Goal: Task Accomplishment & Management: Complete application form

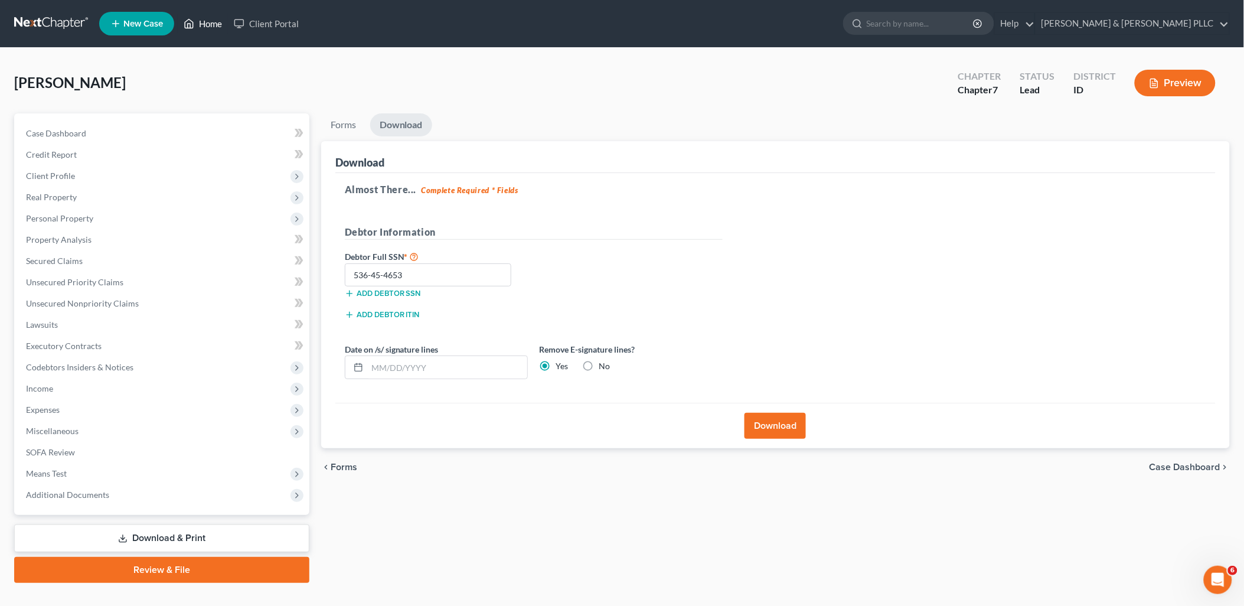
click at [207, 19] on link "Home" at bounding box center [203, 23] width 50 height 21
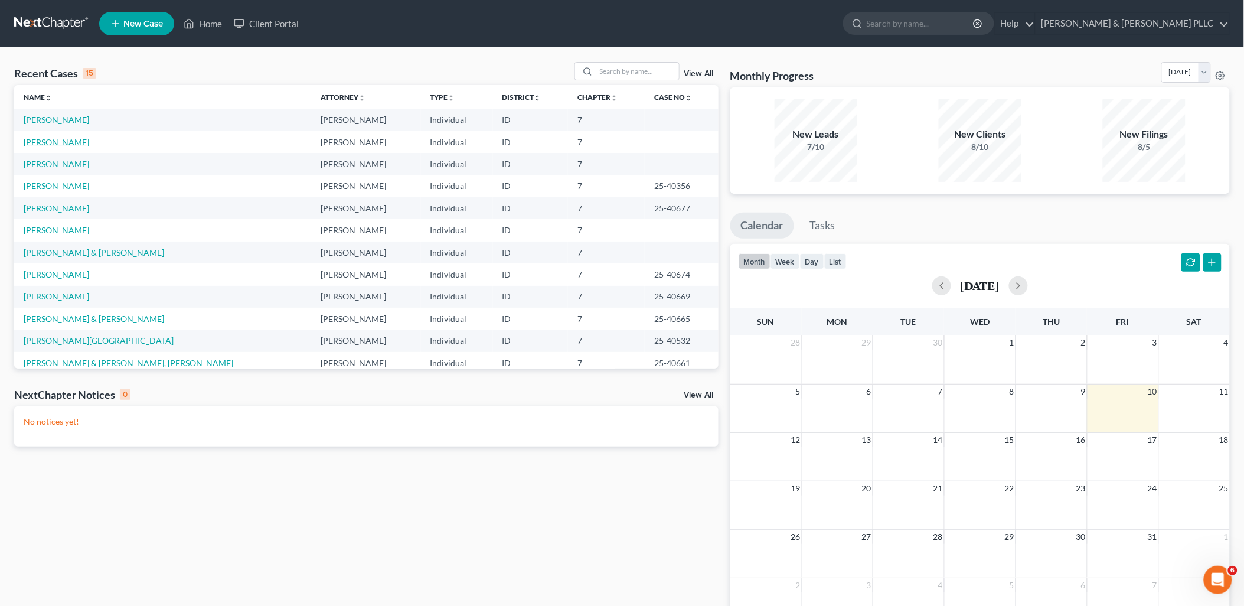
click at [70, 143] on link "[PERSON_NAME]" at bounding box center [57, 142] width 66 height 10
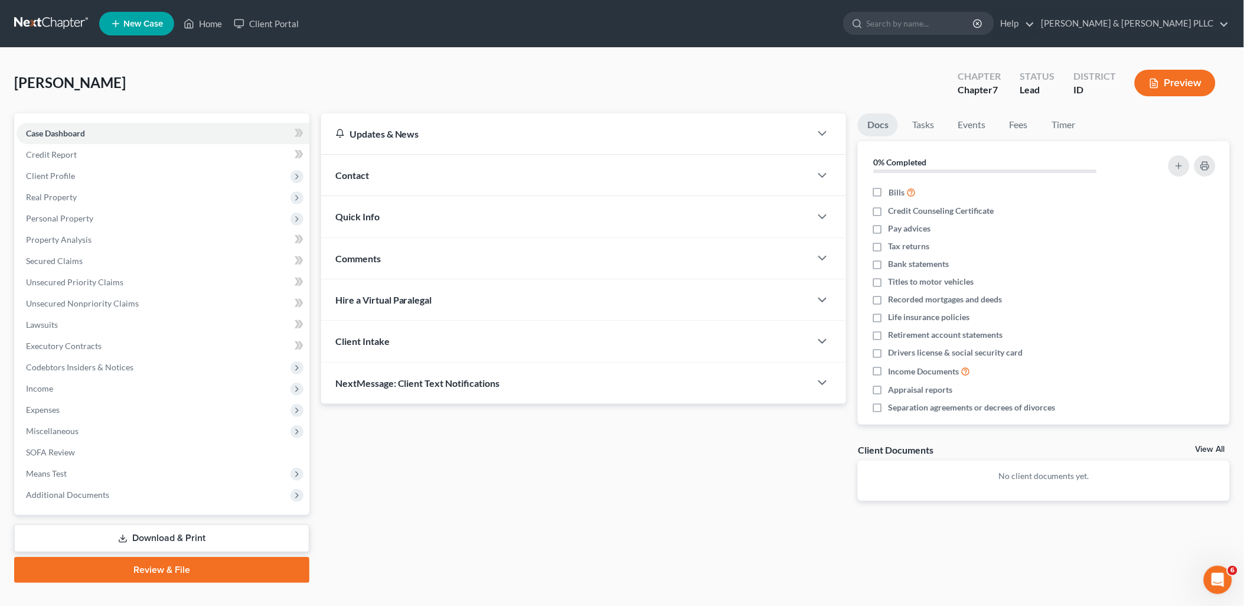
click at [177, 532] on link "Download & Print" at bounding box center [161, 538] width 295 height 28
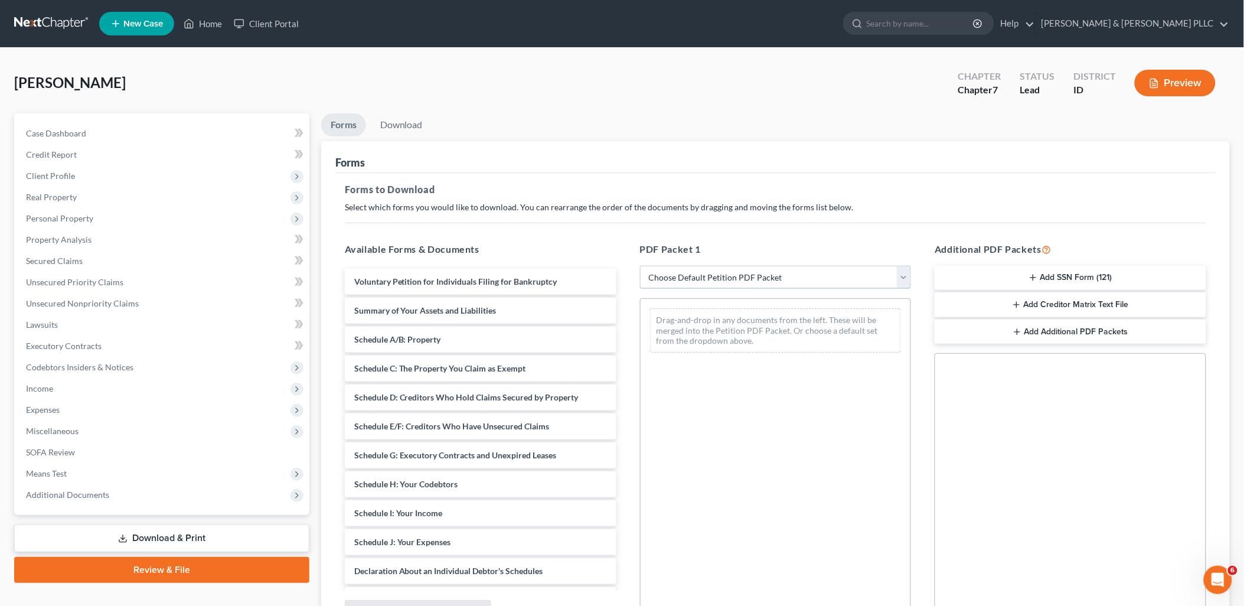
click at [907, 281] on select "Choose Default Petition PDF Packet Complete Bankruptcy Petition (all forms and …" at bounding box center [776, 278] width 272 height 24
select select "0"
click at [645, 266] on select "Choose Default Petition PDF Packet Complete Bankruptcy Petition (all forms and …" at bounding box center [776, 278] width 272 height 24
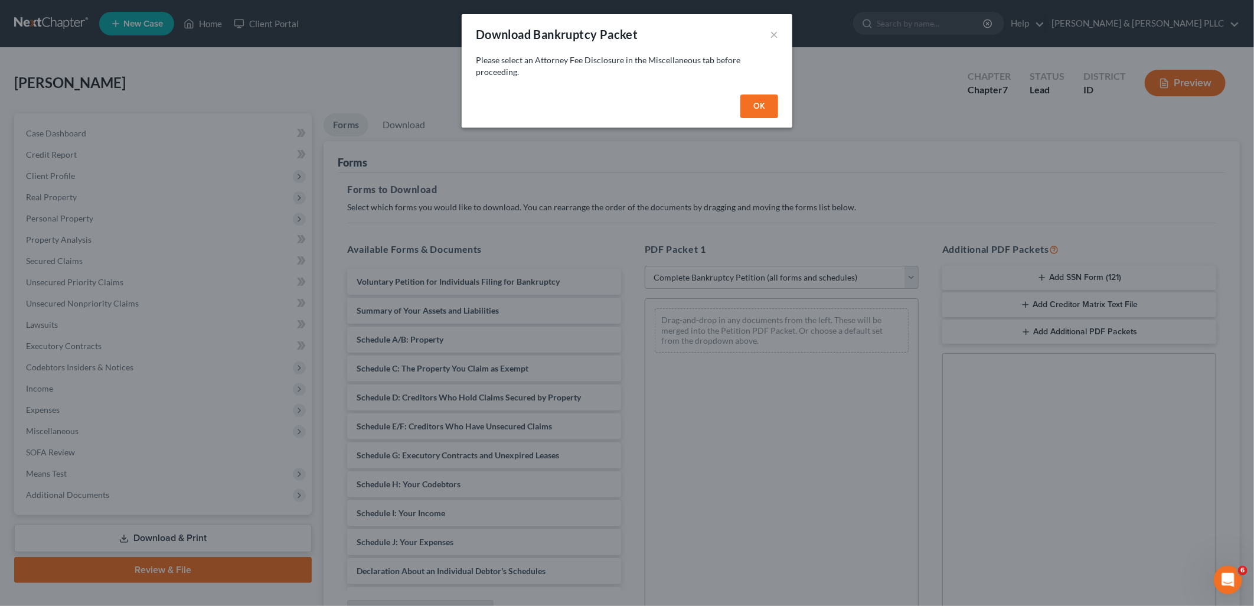
drag, startPoint x: 751, startPoint y: 102, endPoint x: 776, endPoint y: 53, distance: 54.4
click at [751, 101] on button "OK" at bounding box center [760, 106] width 38 height 24
select select
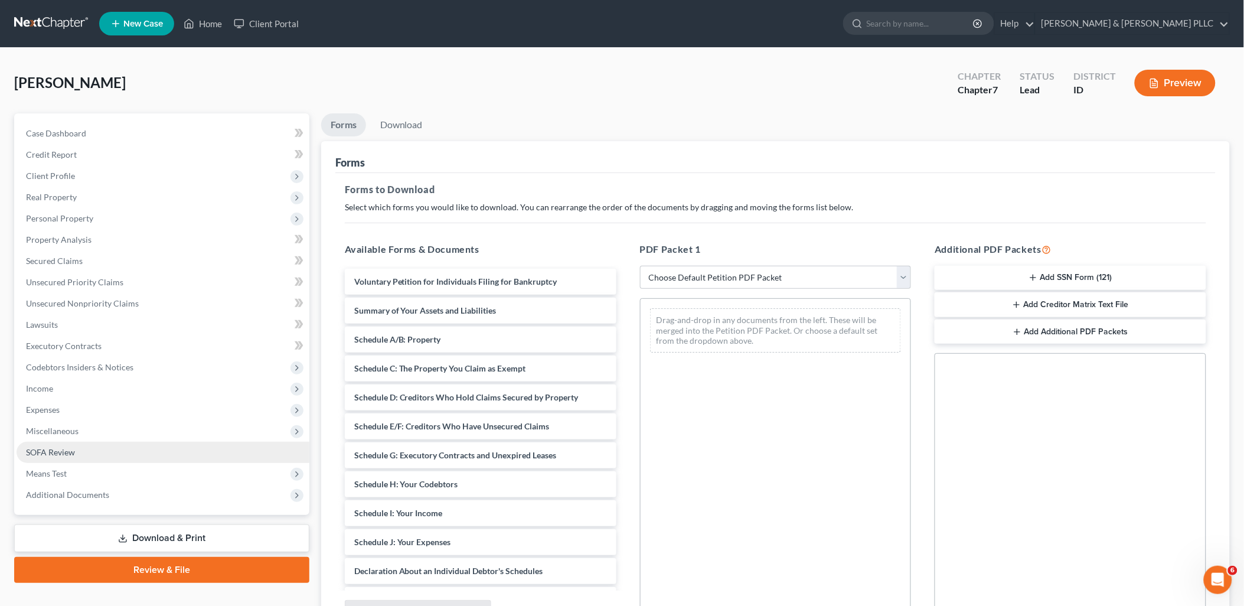
click at [73, 445] on link "SOFA Review" at bounding box center [163, 452] width 293 height 21
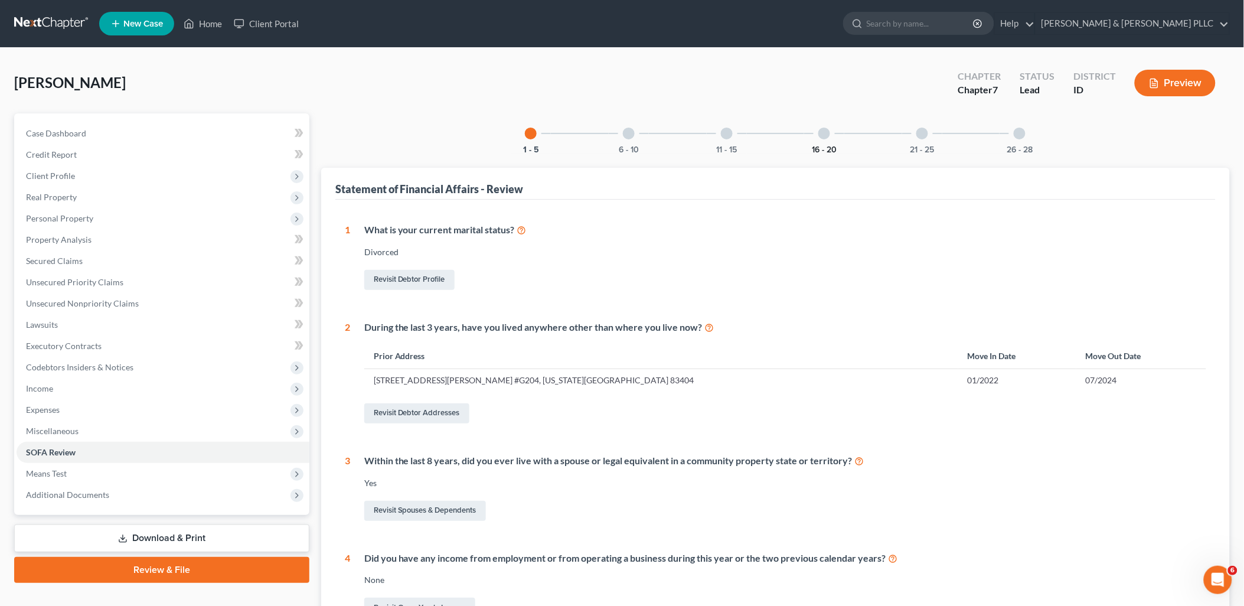
click at [821, 148] on button "16 - 20" at bounding box center [824, 150] width 25 height 8
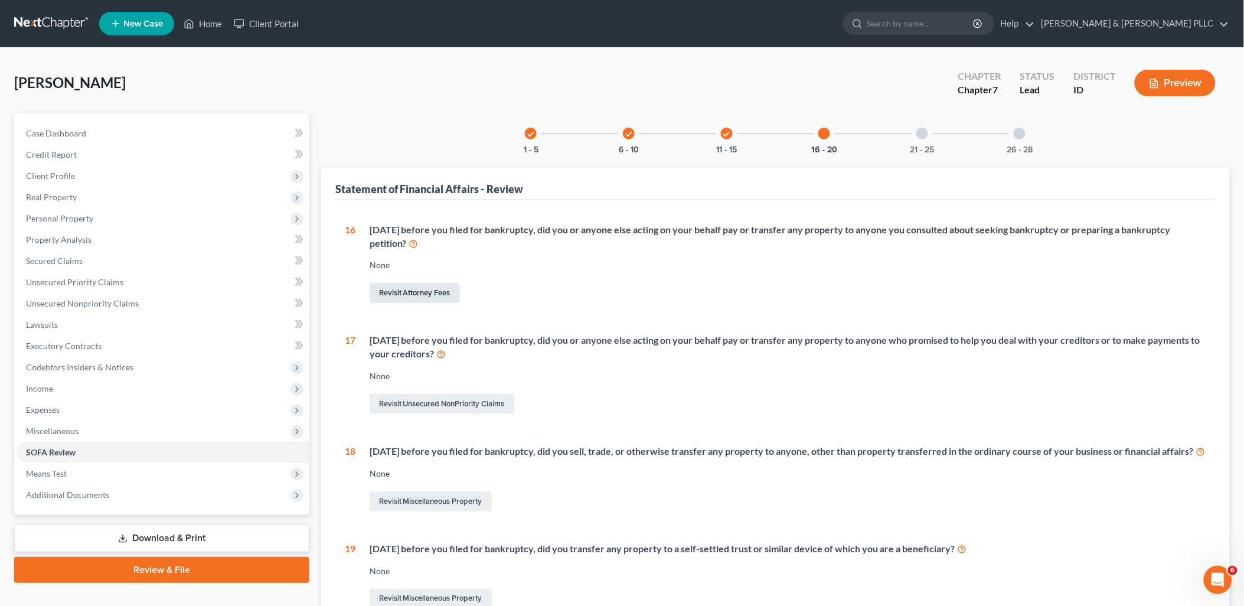
click at [406, 294] on link "Revisit Attorney Fees" at bounding box center [415, 293] width 90 height 20
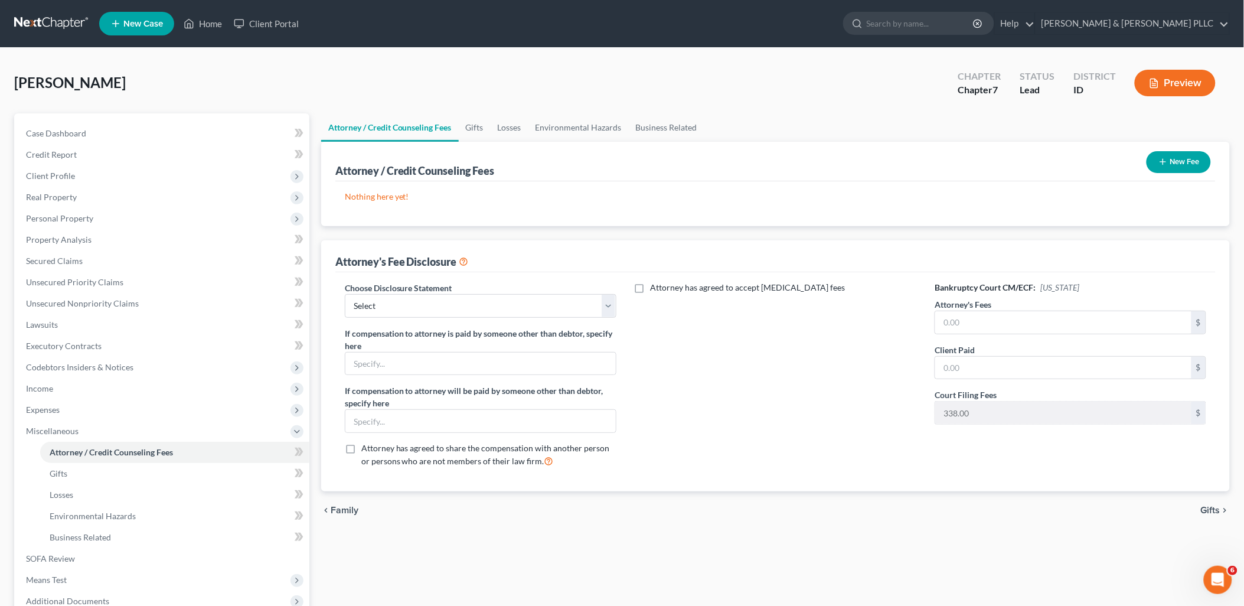
click at [1170, 161] on button "New Fee" at bounding box center [1179, 162] width 64 height 22
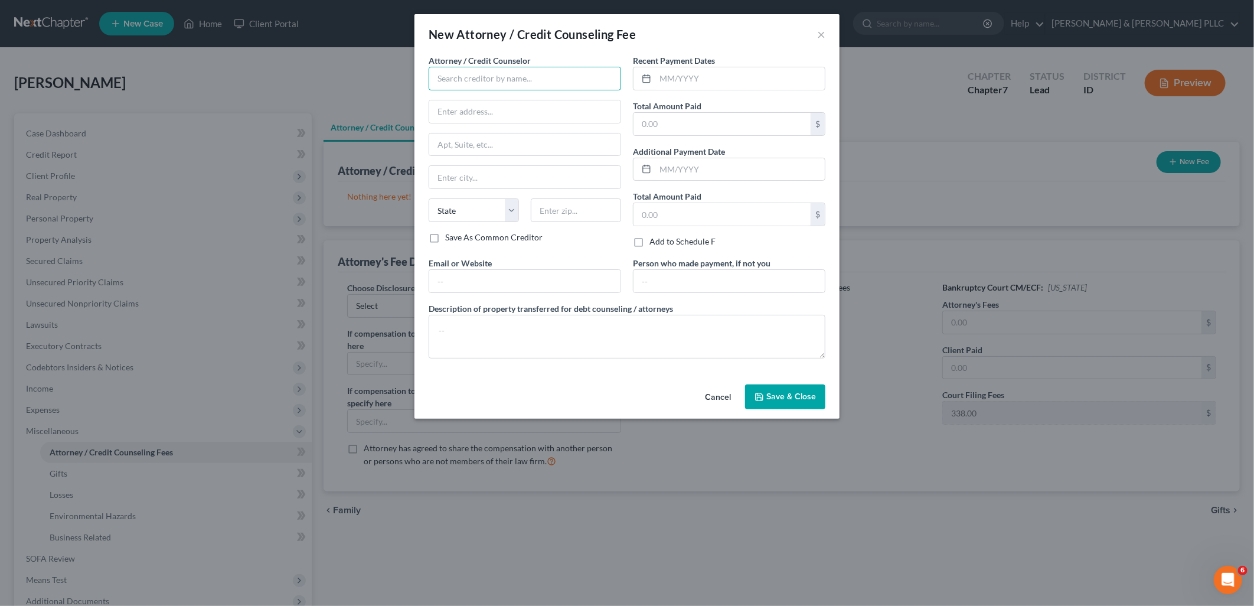
click at [575, 80] on input "text" at bounding box center [525, 79] width 193 height 24
type input "[PERSON_NAME]"
type input "1906 [PERSON_NAME] Dr."
type input "[US_STATE][GEOGRAPHIC_DATA]"
select select "13"
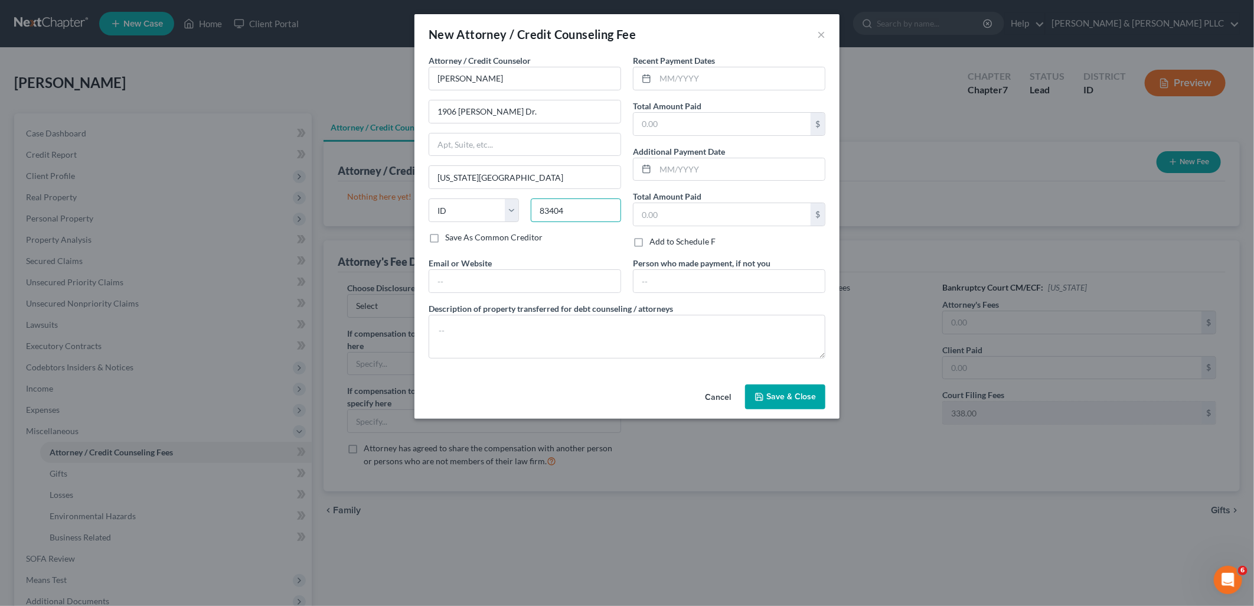
type input "83404"
click at [813, 403] on button "Save & Close" at bounding box center [785, 396] width 80 height 25
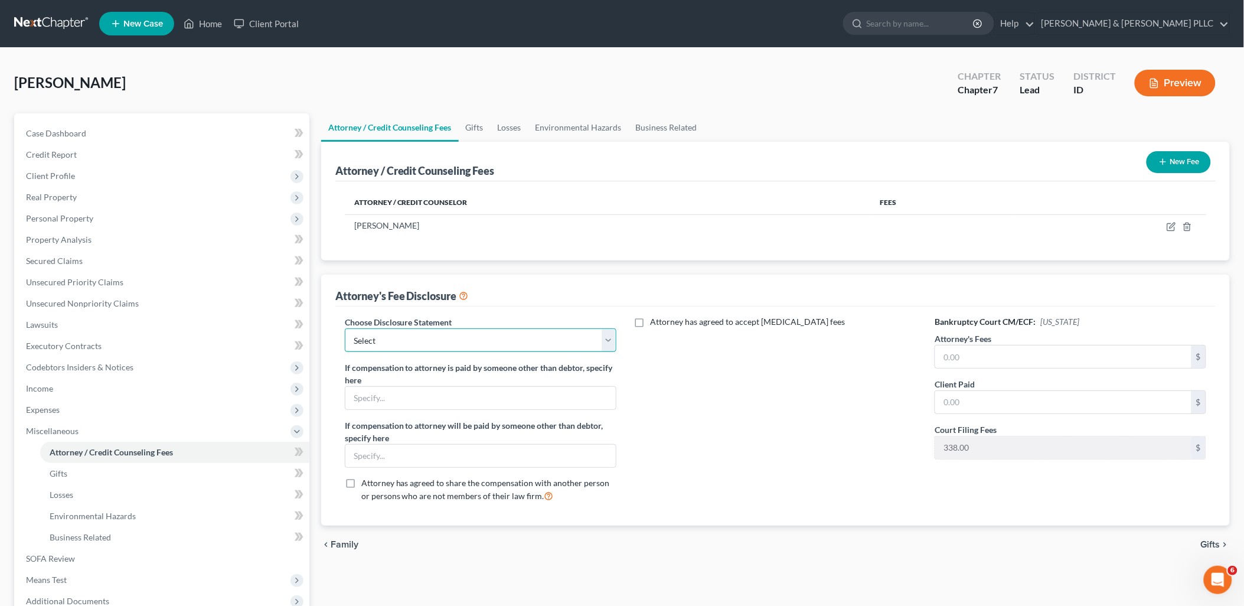
click at [606, 345] on select "Select None" at bounding box center [481, 340] width 272 height 24
select select "0"
click at [345, 328] on select "Select None" at bounding box center [481, 340] width 272 height 24
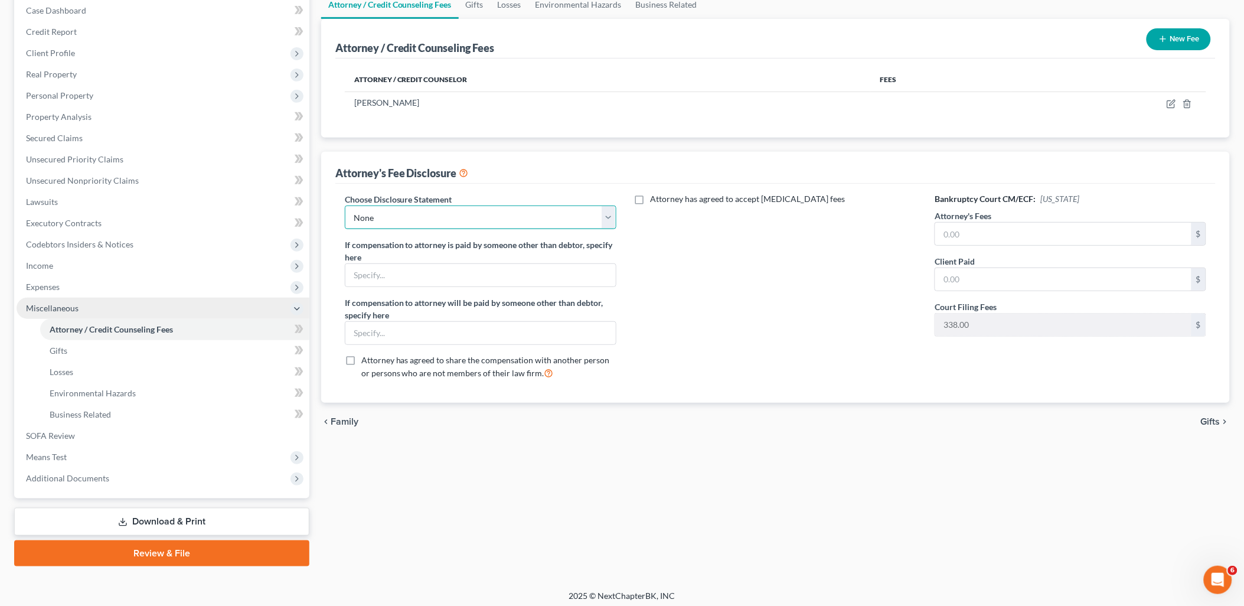
scroll to position [126, 0]
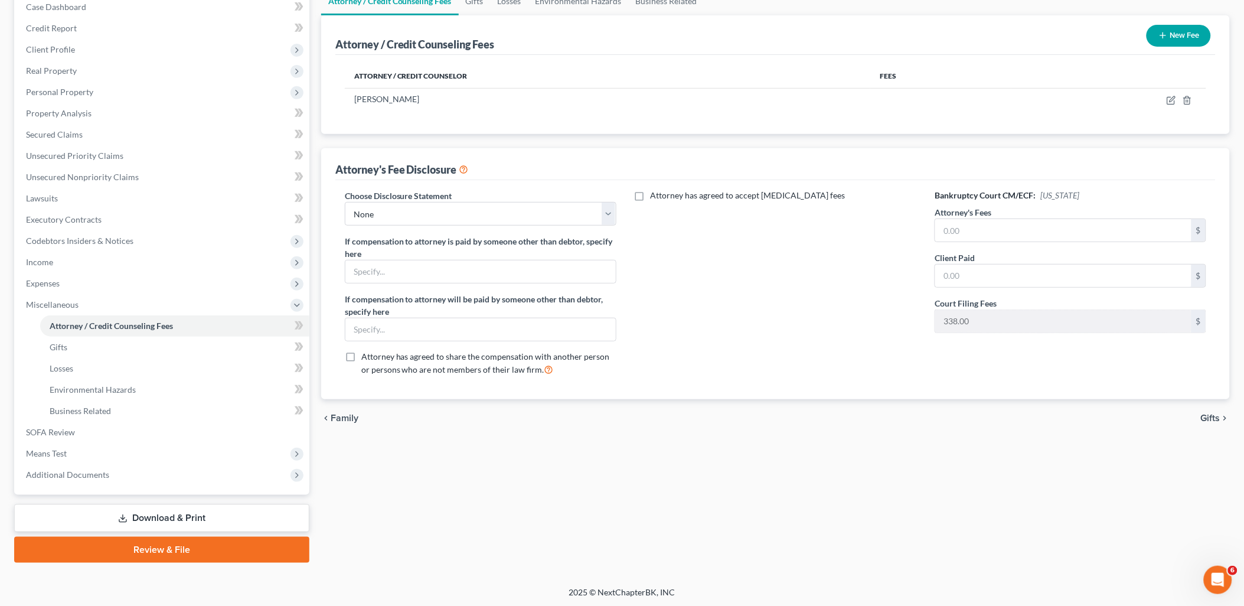
click at [215, 510] on link "Download & Print" at bounding box center [161, 518] width 295 height 28
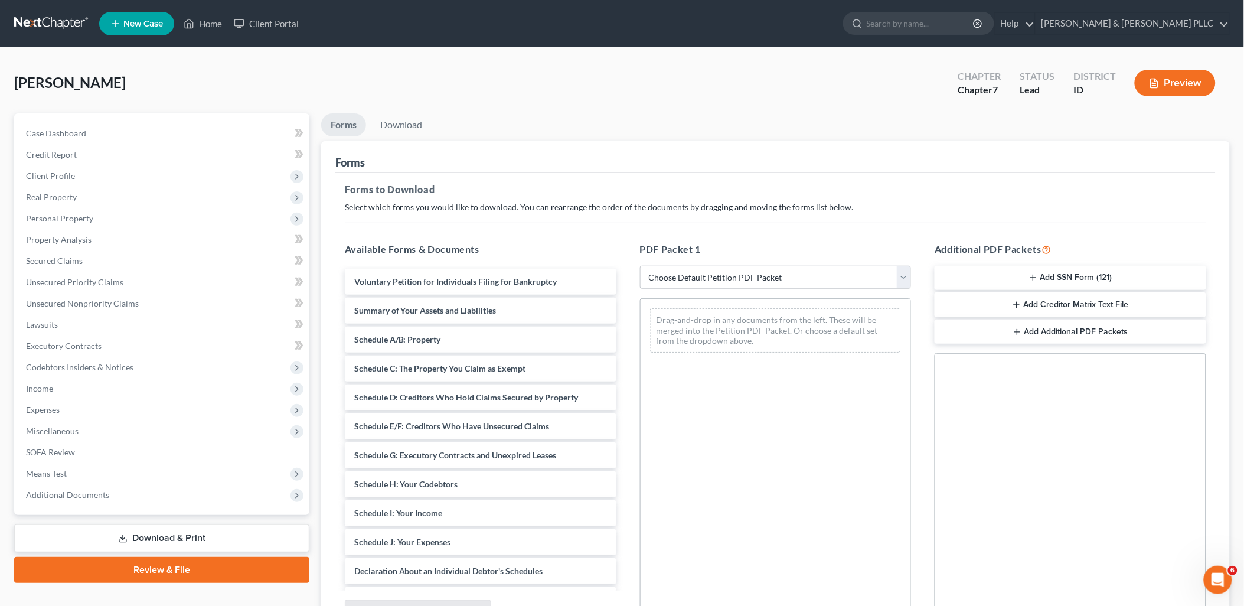
click at [899, 274] on select "Choose Default Petition PDF Packet Complete Bankruptcy Petition (all forms and …" at bounding box center [776, 278] width 272 height 24
select select "0"
click at [640, 266] on select "Choose Default Petition PDF Packet Complete Bankruptcy Petition (all forms and …" at bounding box center [776, 278] width 272 height 24
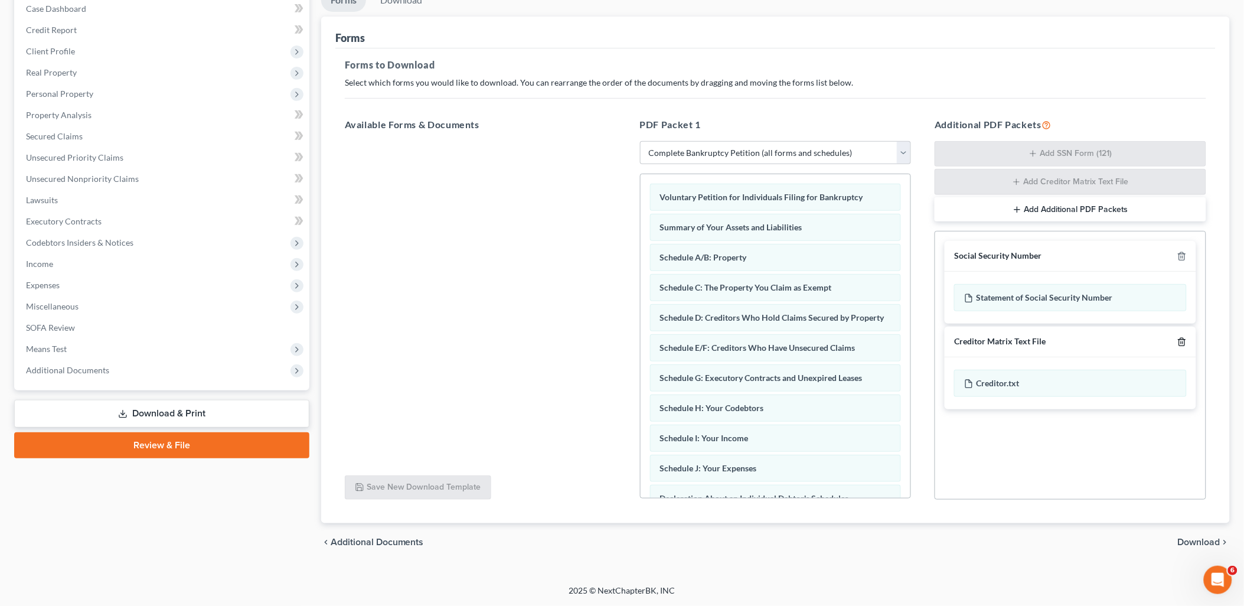
click at [1185, 340] on icon "button" at bounding box center [1182, 341] width 9 height 9
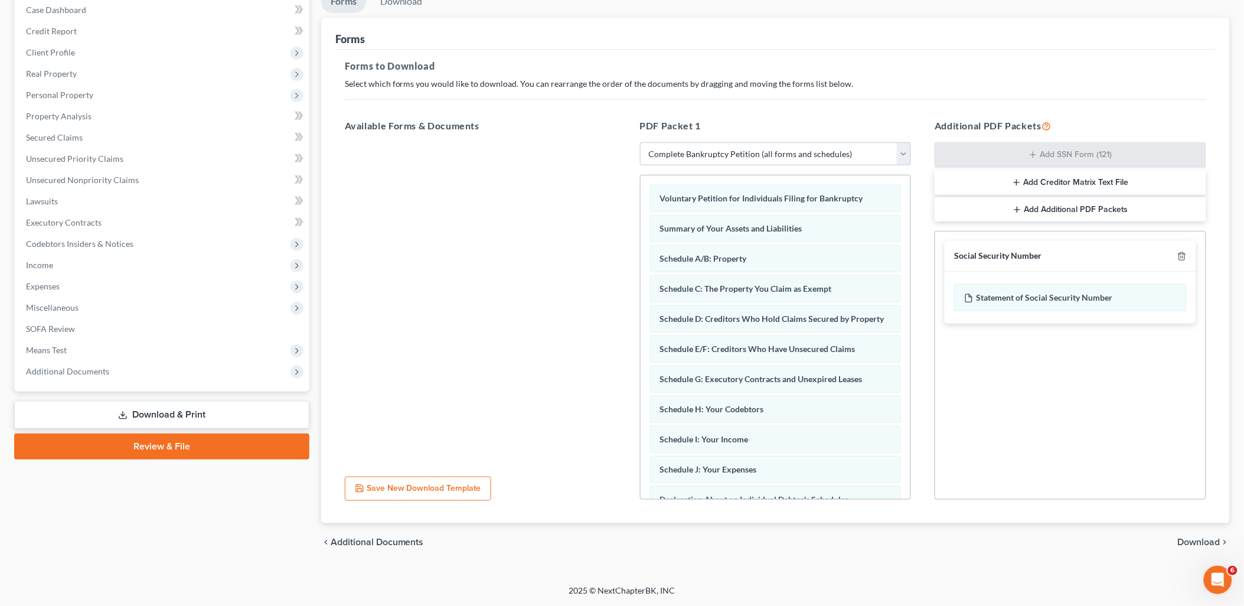
scroll to position [123, 0]
click at [1202, 539] on span "Download" at bounding box center [1199, 542] width 43 height 9
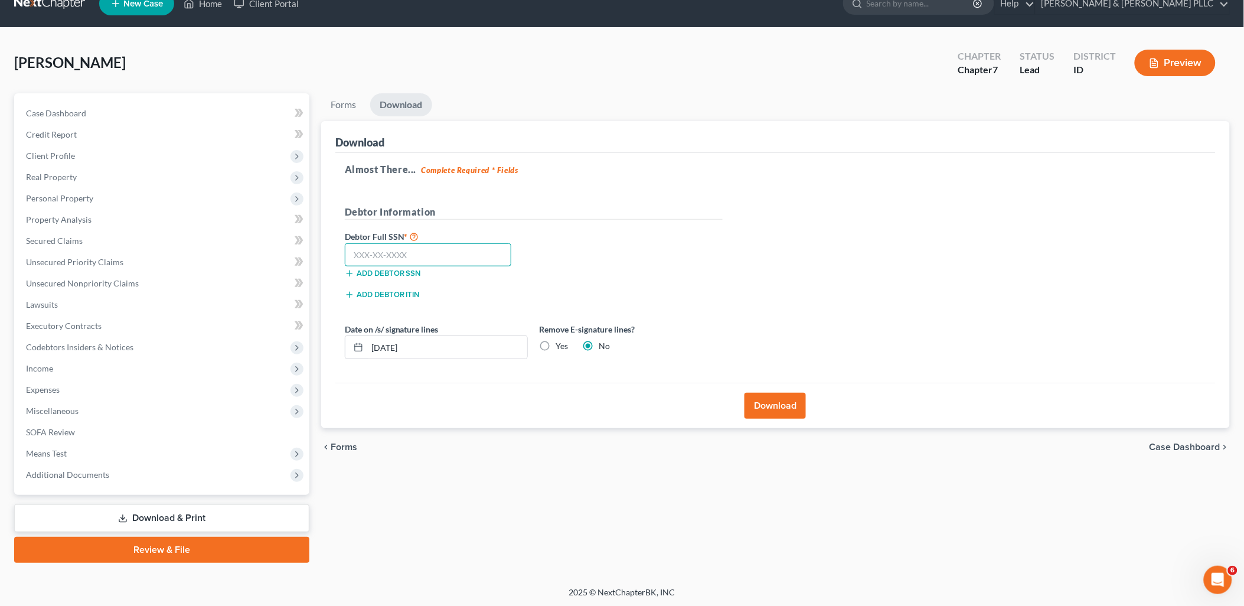
click at [473, 258] on input "text" at bounding box center [428, 255] width 167 height 24
type input "519-06-3969"
drag, startPoint x: 455, startPoint y: 341, endPoint x: 256, endPoint y: 392, distance: 204.7
click at [279, 384] on div "Petition Navigation Case Dashboard Payments Invoices Payments Payments Credit R…" at bounding box center [622, 327] width 1228 height 469
click at [556, 344] on label "Yes" at bounding box center [562, 346] width 12 height 12
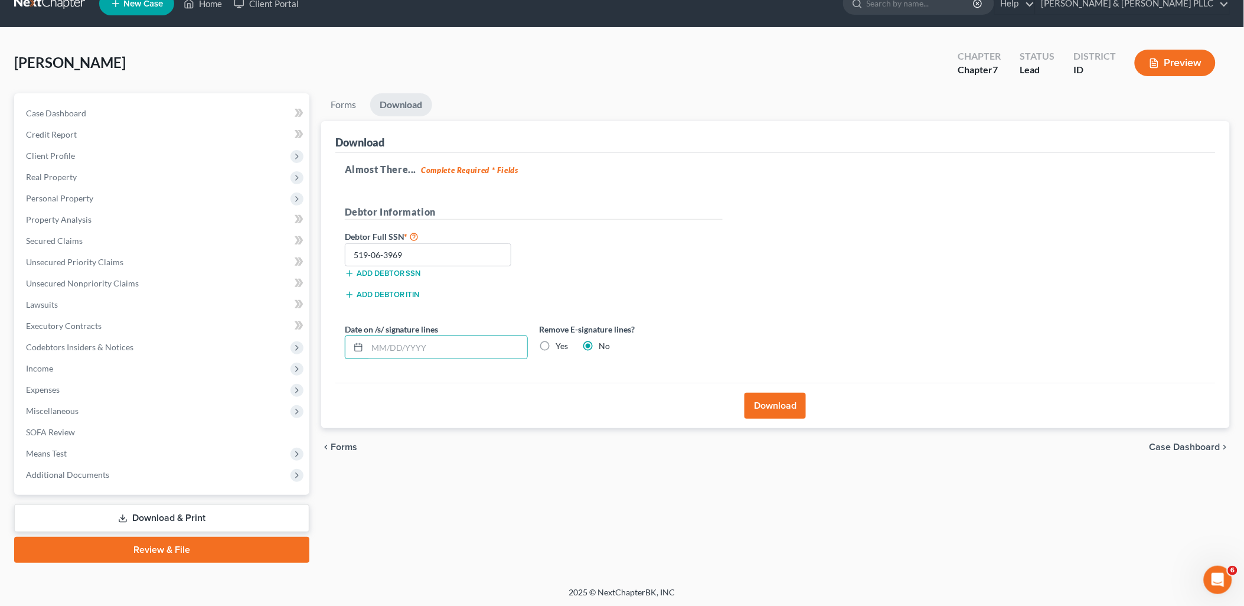
click at [561, 344] on input "Yes" at bounding box center [565, 344] width 8 height 8
radio input "true"
radio input "false"
click at [765, 402] on button "Download" at bounding box center [775, 406] width 61 height 26
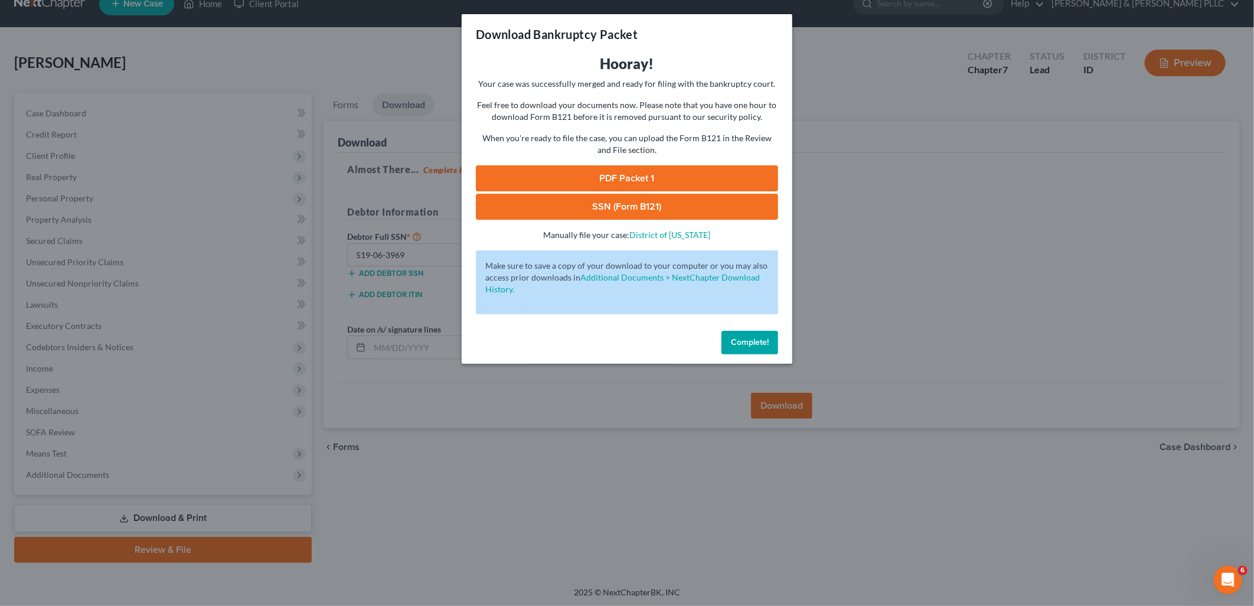
click at [647, 180] on link "PDF Packet 1" at bounding box center [627, 178] width 302 height 26
click at [700, 198] on link "SSN (Form B121)" at bounding box center [627, 207] width 302 height 26
click at [746, 344] on span "Complete!" at bounding box center [750, 342] width 38 height 10
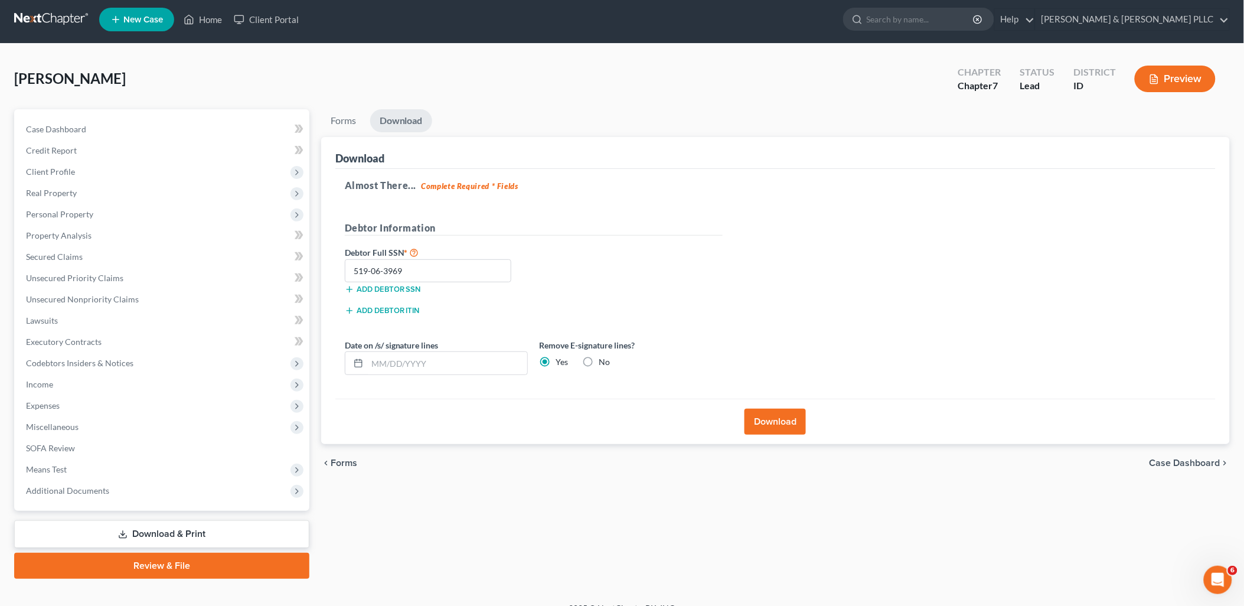
scroll to position [0, 0]
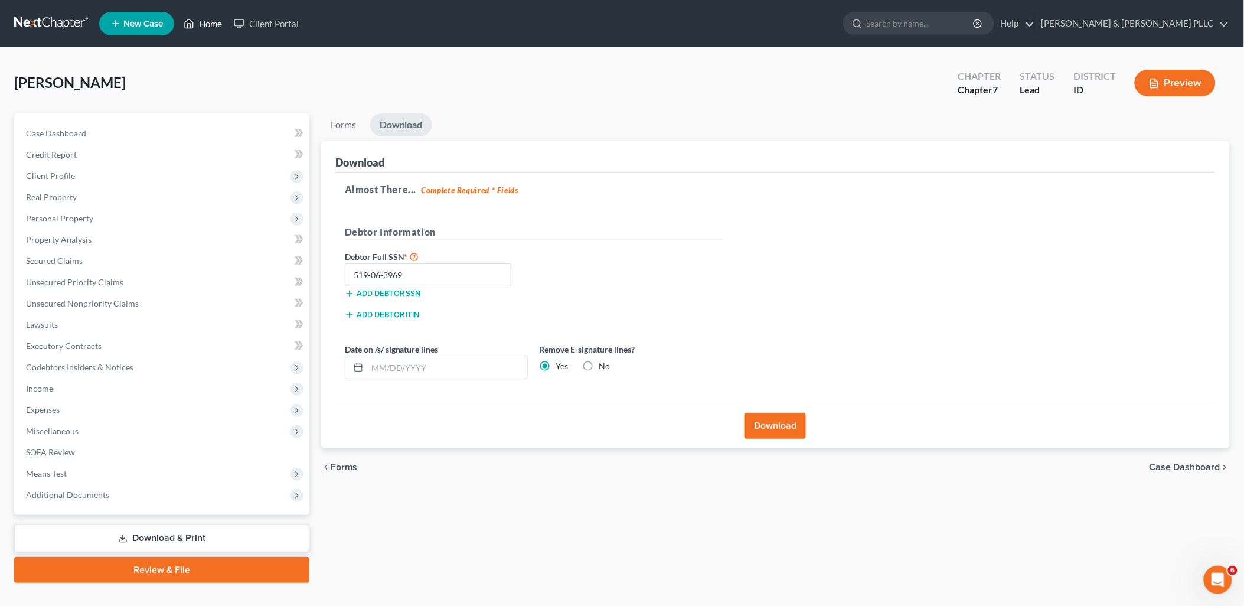
click at [206, 18] on link "Home" at bounding box center [203, 23] width 50 height 21
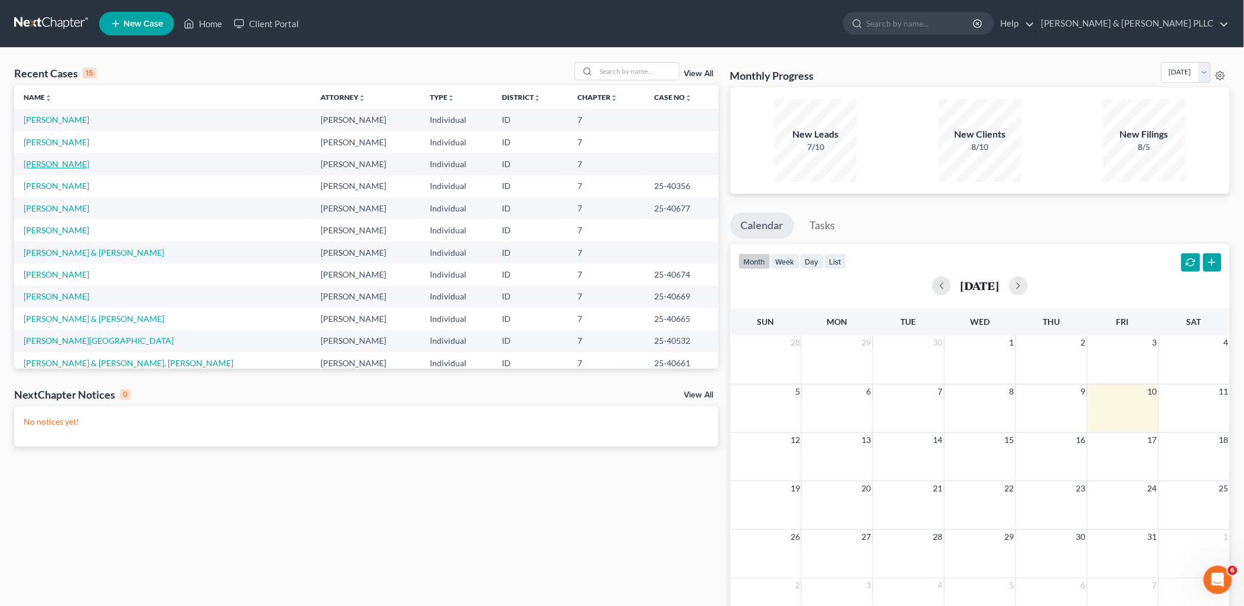
click at [59, 165] on link "[PERSON_NAME]" at bounding box center [57, 164] width 66 height 10
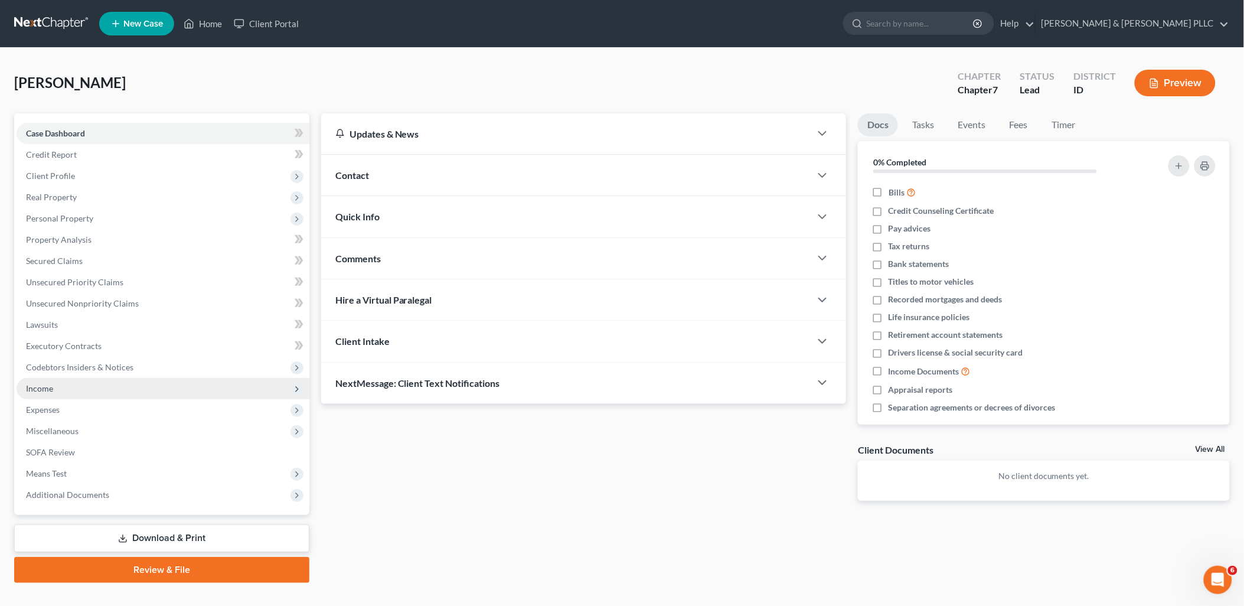
click at [46, 386] on span "Income" at bounding box center [39, 388] width 27 height 10
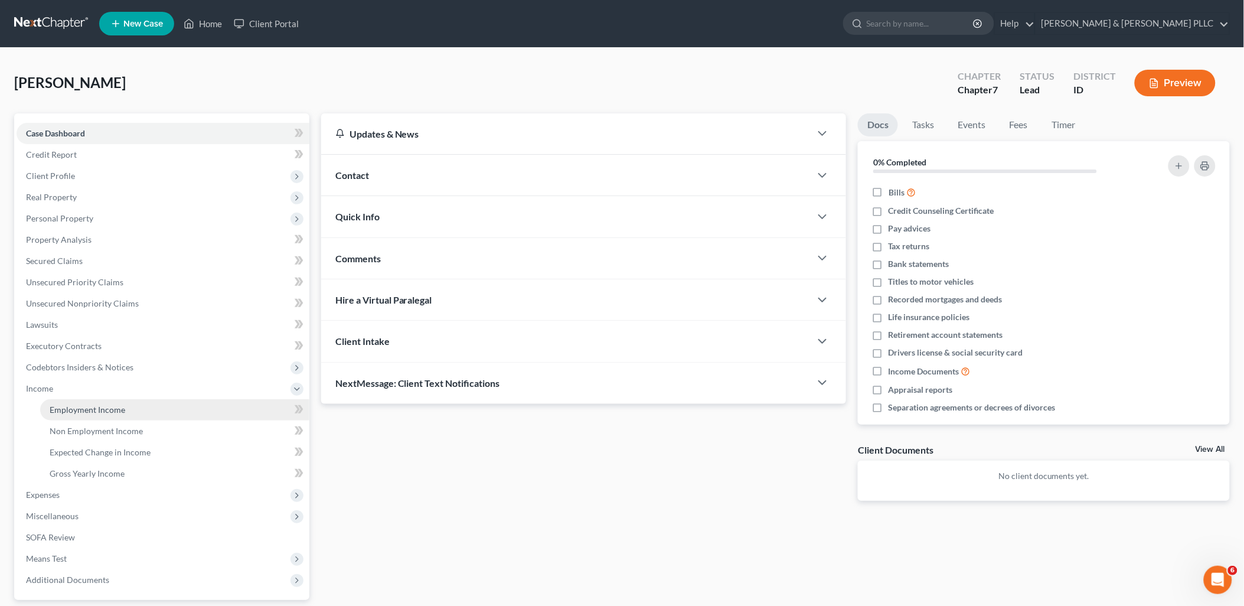
click at [68, 400] on link "Employment Income" at bounding box center [174, 409] width 269 height 21
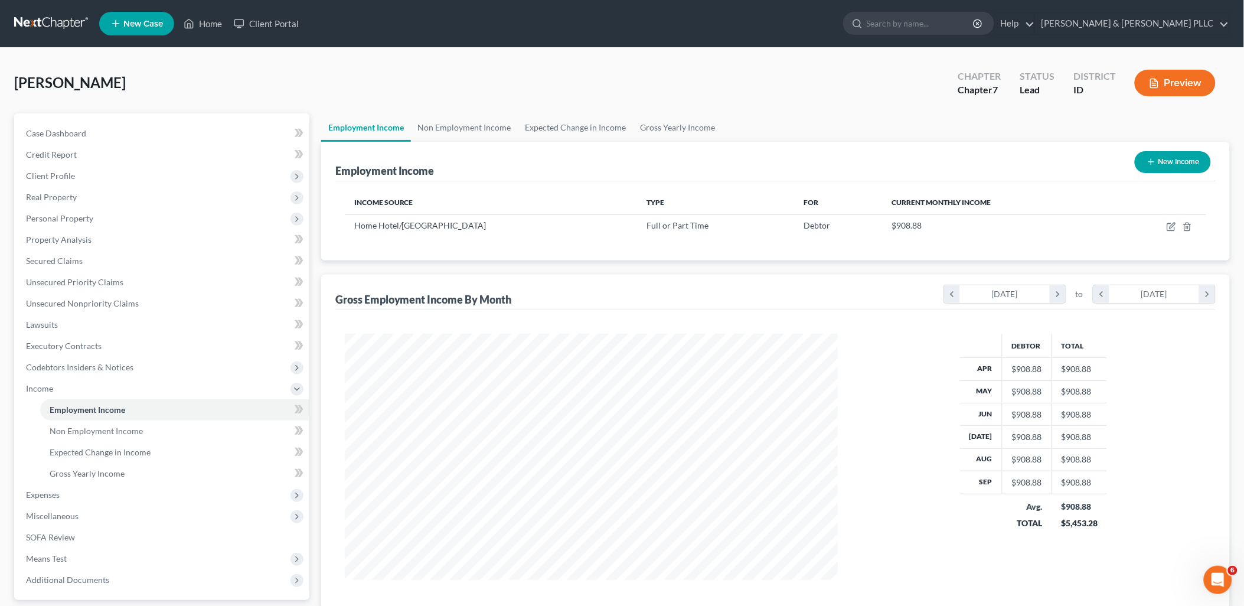
scroll to position [246, 517]
click at [55, 558] on span "Means Test" at bounding box center [46, 558] width 41 height 10
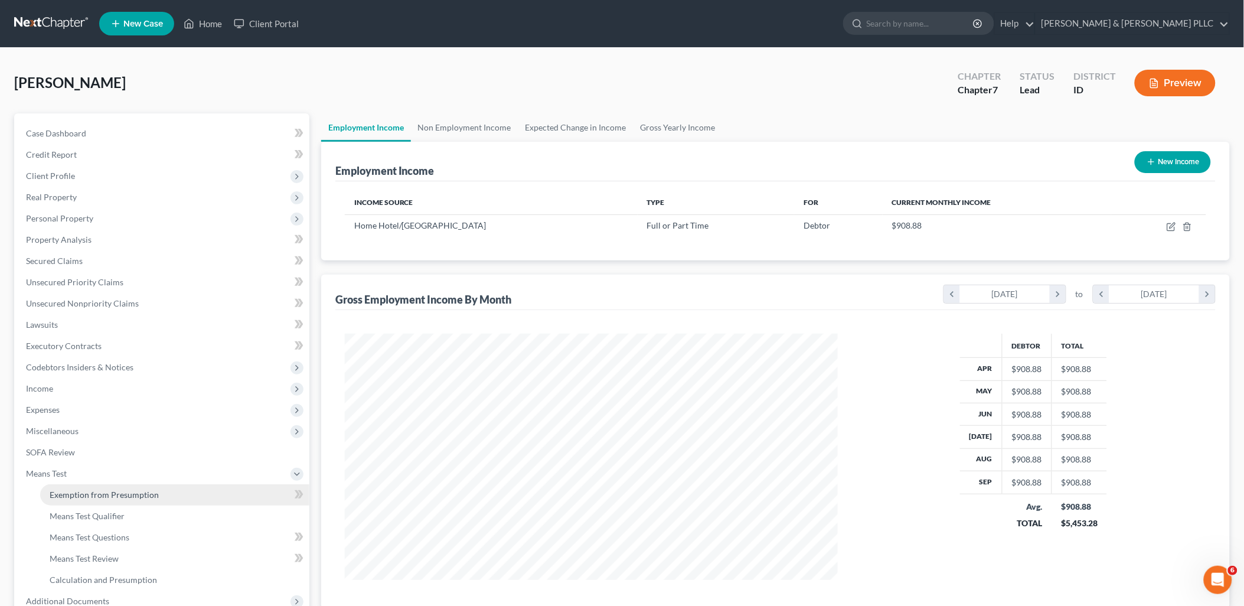
click at [132, 493] on span "Exemption from Presumption" at bounding box center [104, 495] width 109 height 10
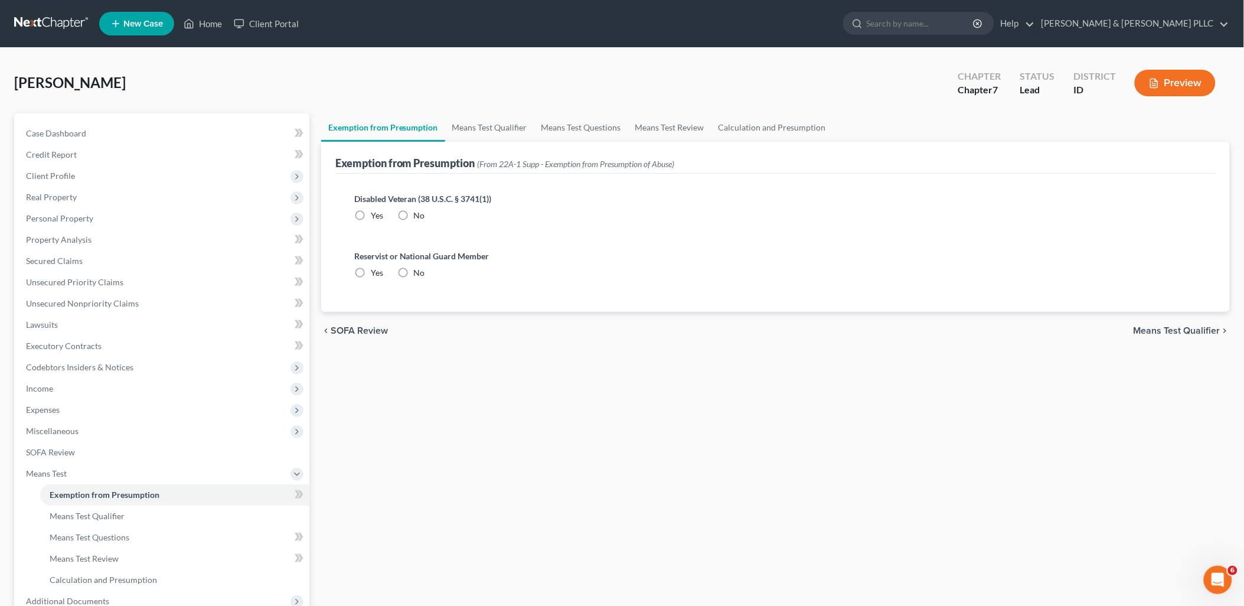
radio input "true"
click at [1167, 330] on span "Means Test Qualifier" at bounding box center [1177, 330] width 87 height 9
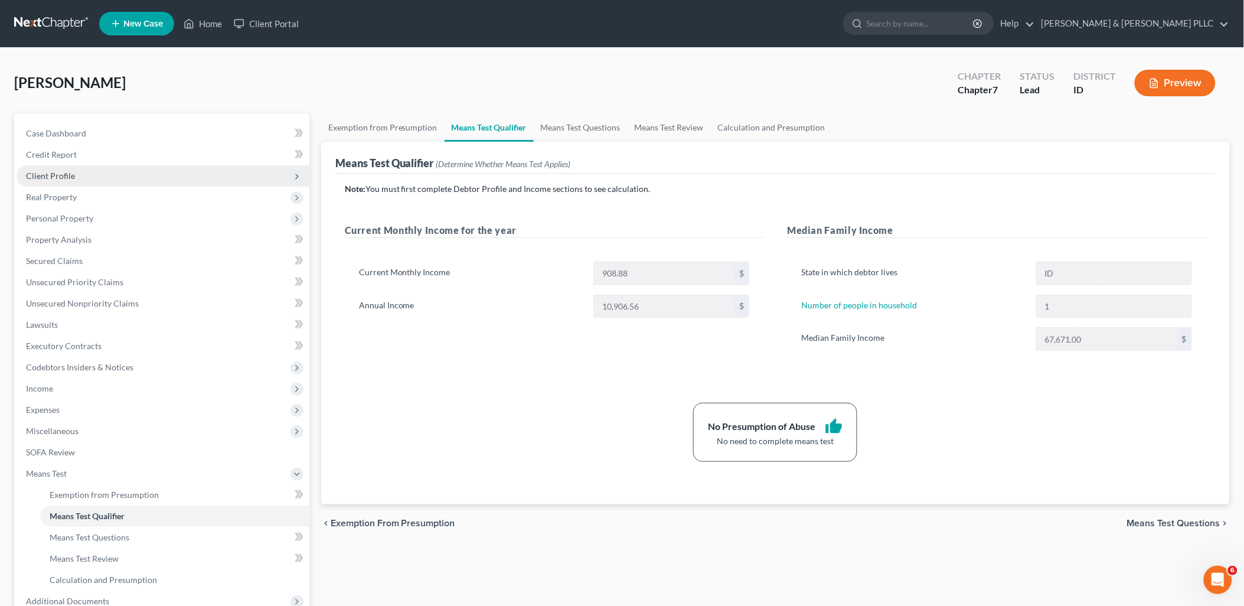
click at [61, 171] on span "Client Profile" at bounding box center [50, 176] width 49 height 10
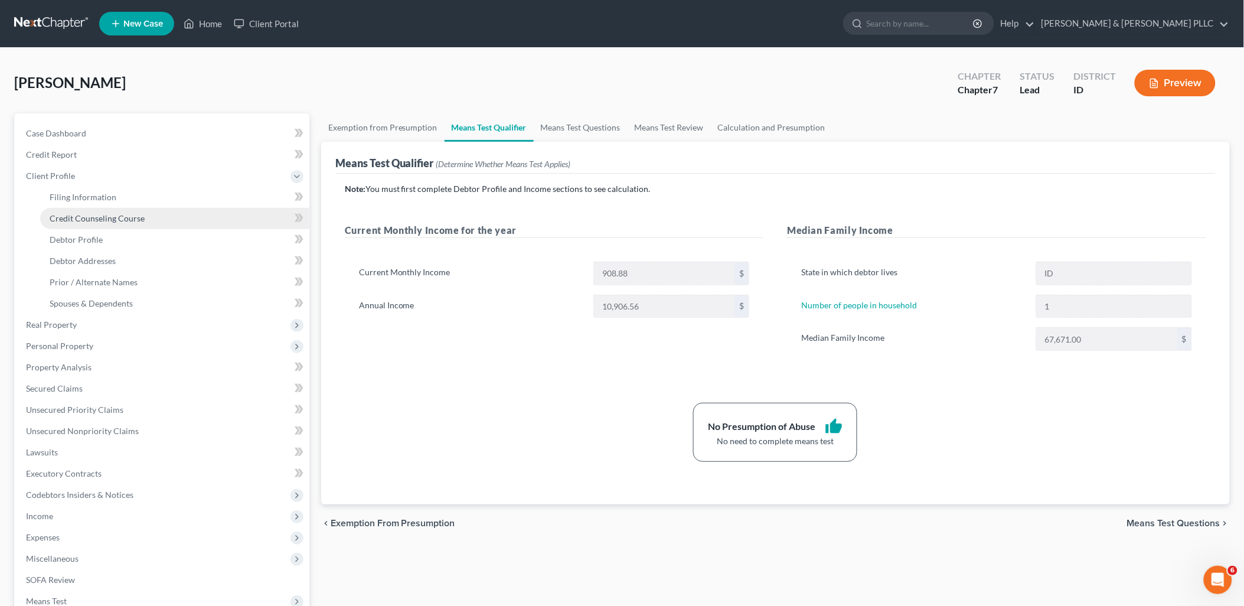
click at [93, 214] on span "Credit Counseling Course" at bounding box center [97, 218] width 95 height 10
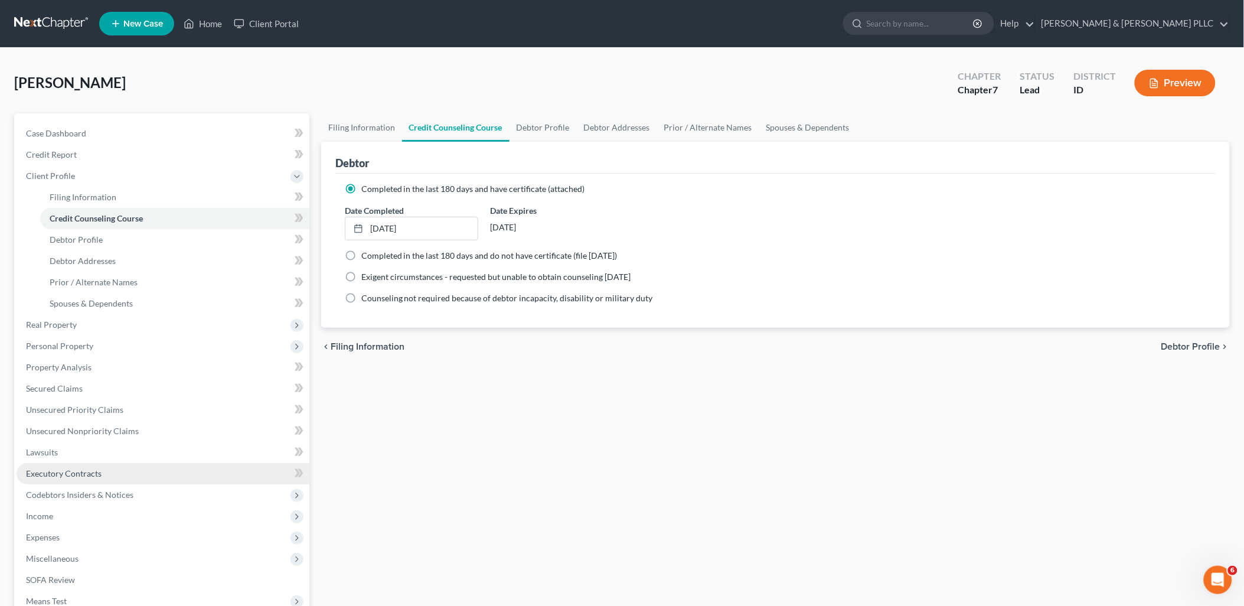
scroll to position [66, 0]
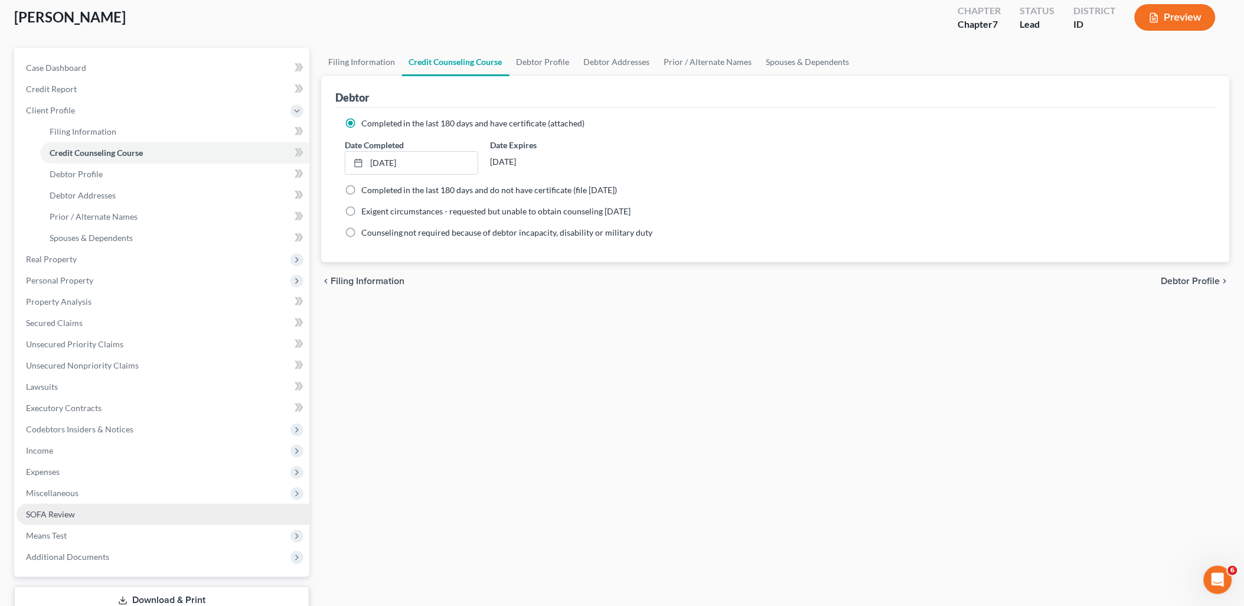
click at [62, 506] on link "SOFA Review" at bounding box center [163, 514] width 293 height 21
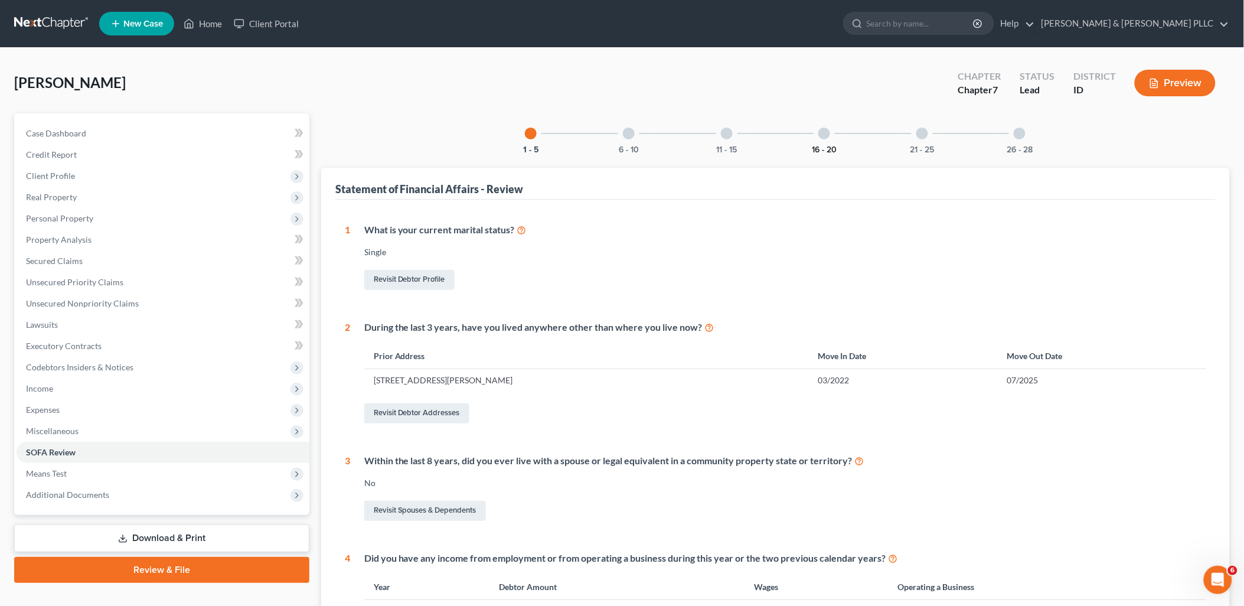
click at [824, 149] on button "16 - 20" at bounding box center [824, 150] width 25 height 8
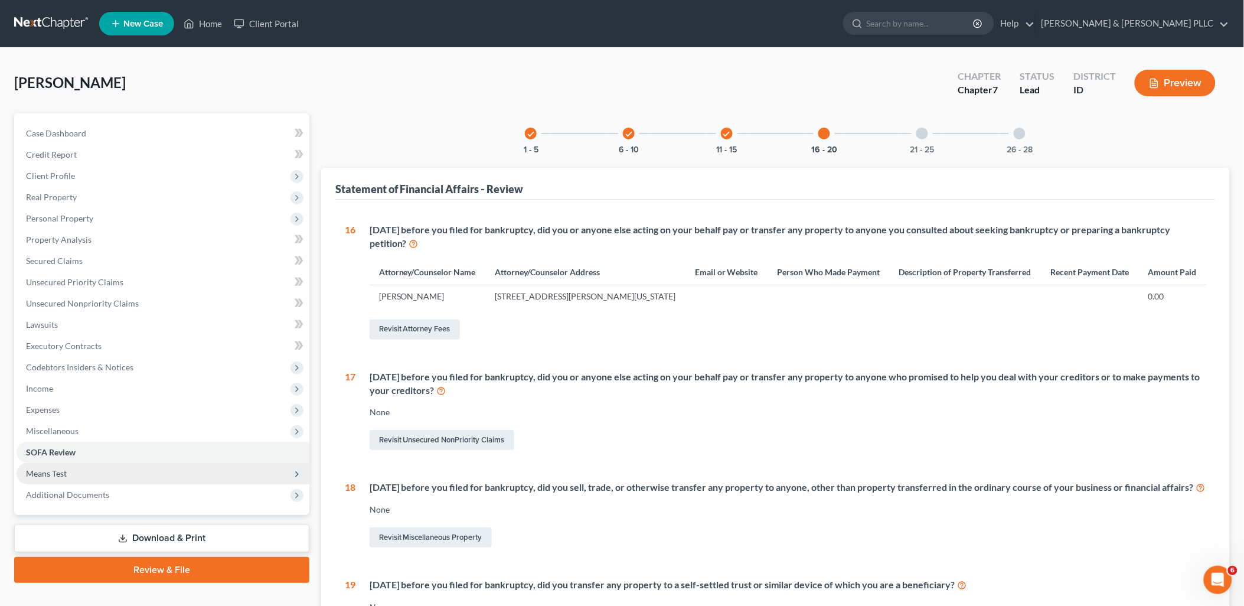
click at [49, 477] on span "Means Test" at bounding box center [163, 473] width 293 height 21
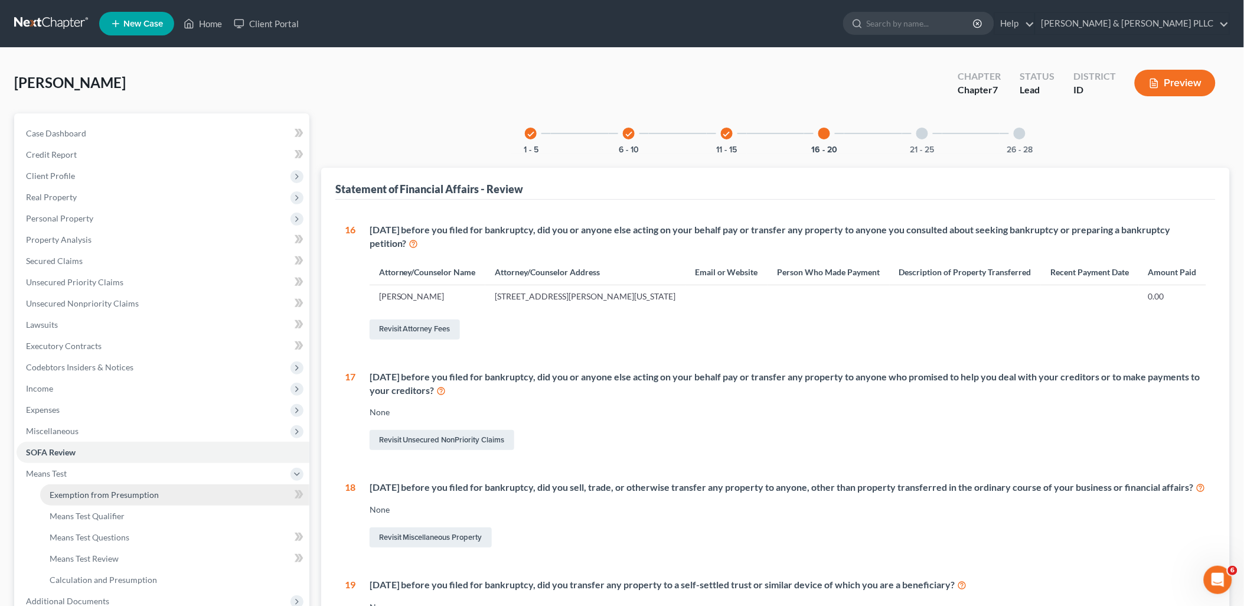
click at [139, 497] on span "Exemption from Presumption" at bounding box center [104, 495] width 109 height 10
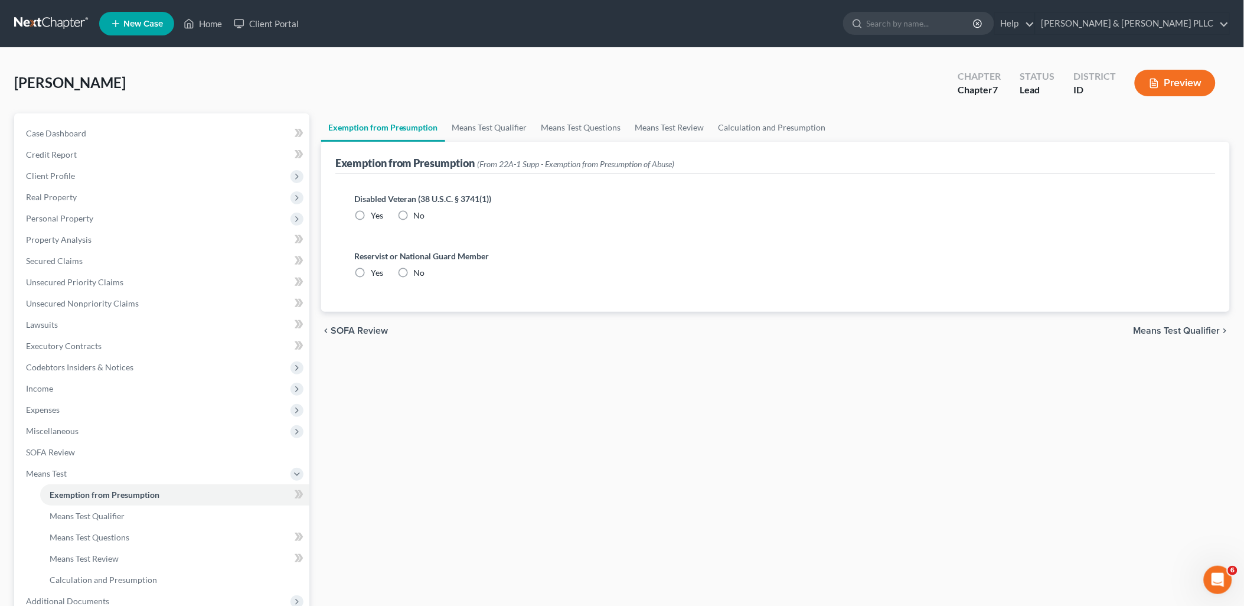
radio input "true"
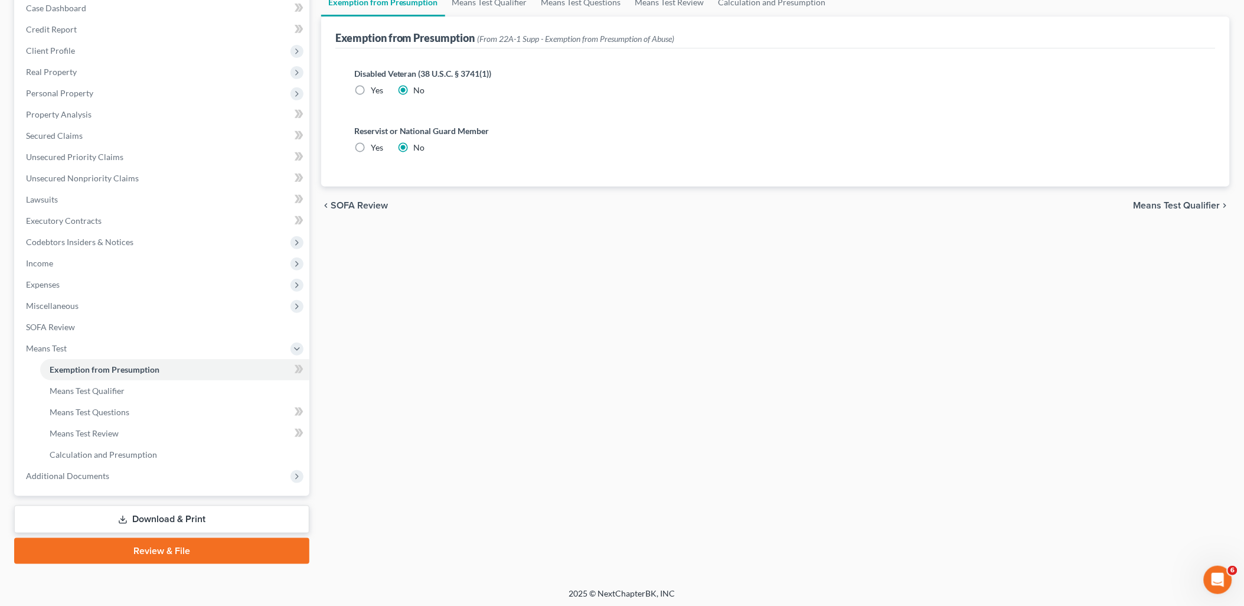
scroll to position [126, 0]
click at [1158, 203] on span "Means Test Qualifier" at bounding box center [1177, 204] width 87 height 9
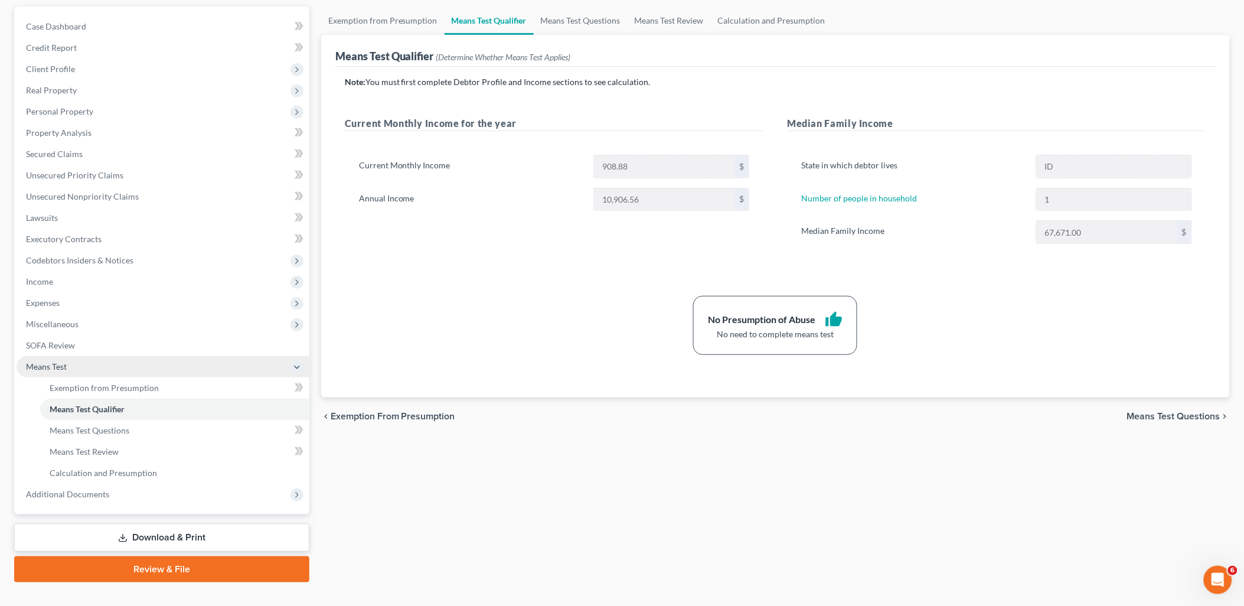
scroll to position [126, 0]
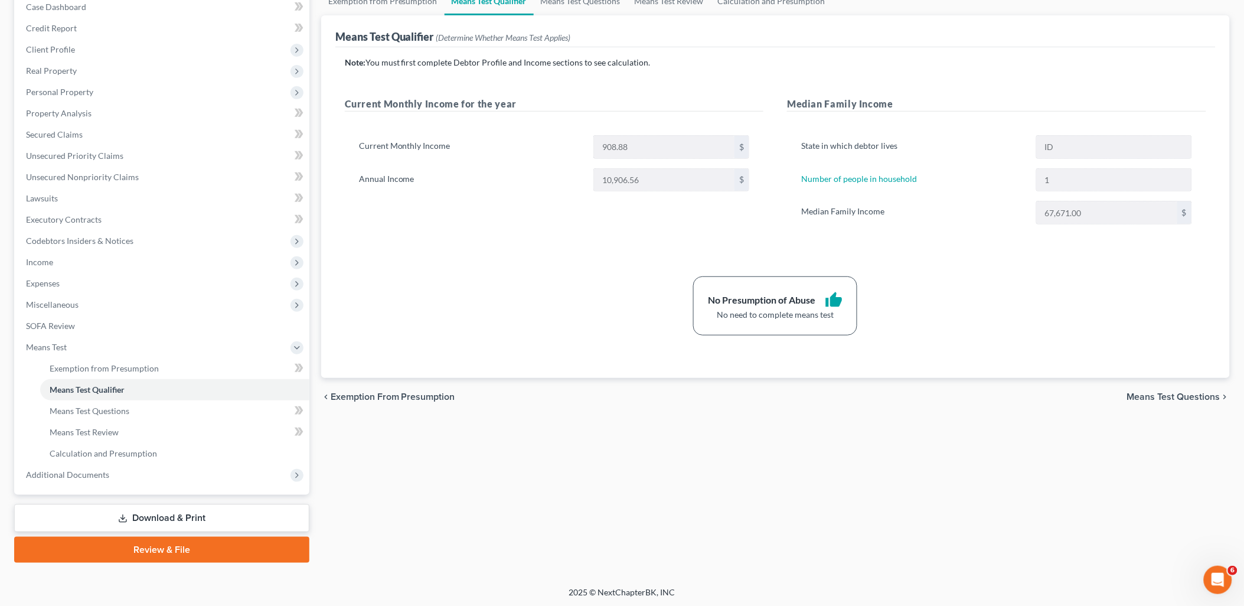
drag, startPoint x: 155, startPoint y: 517, endPoint x: 310, endPoint y: 469, distance: 162.5
click at [155, 517] on link "Download & Print" at bounding box center [161, 518] width 295 height 28
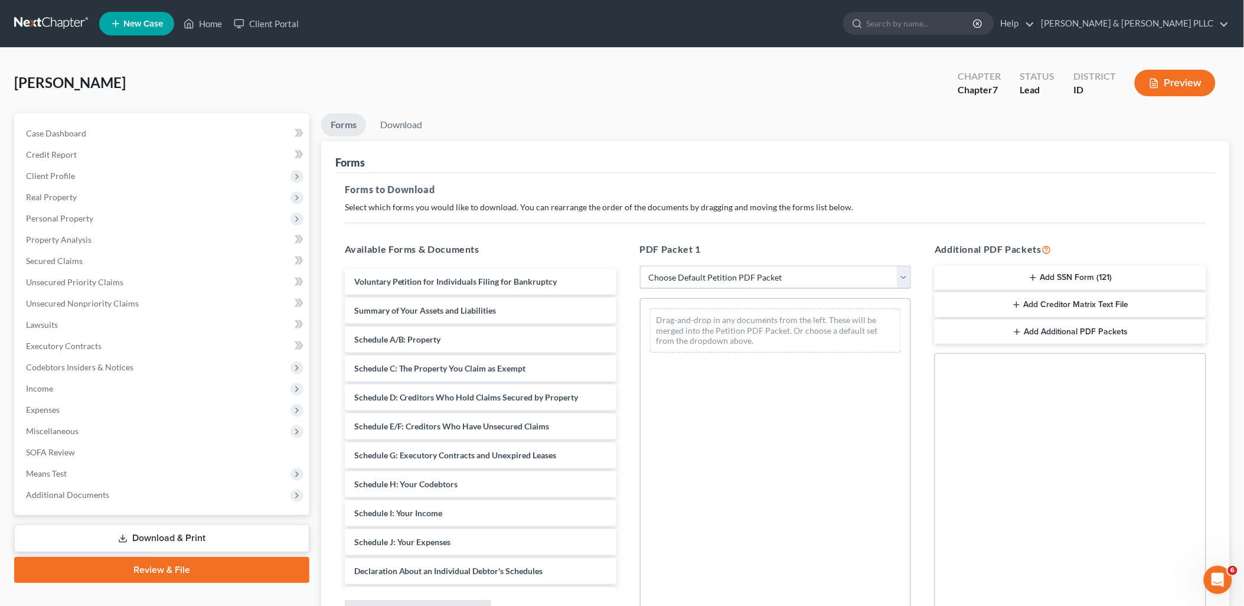
click at [901, 281] on select "Choose Default Petition PDF Packet Complete Bankruptcy Petition (all forms and …" at bounding box center [776, 278] width 272 height 24
select select "0"
click at [640, 266] on select "Choose Default Petition PDF Packet Complete Bankruptcy Petition (all forms and …" at bounding box center [776, 278] width 272 height 24
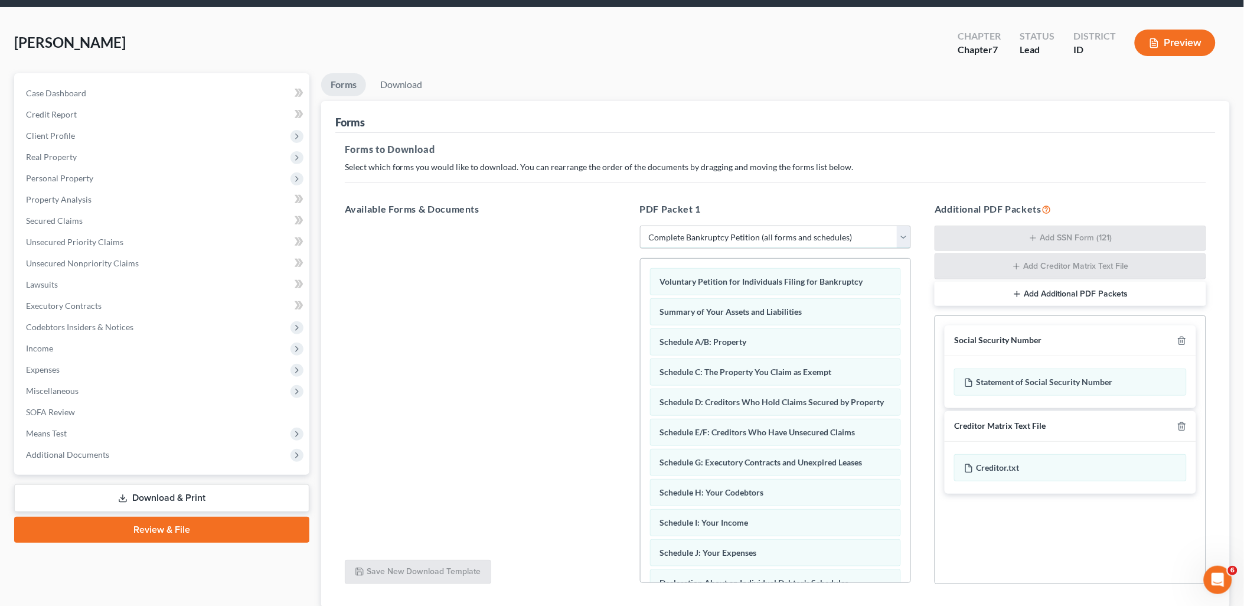
scroll to position [125, 0]
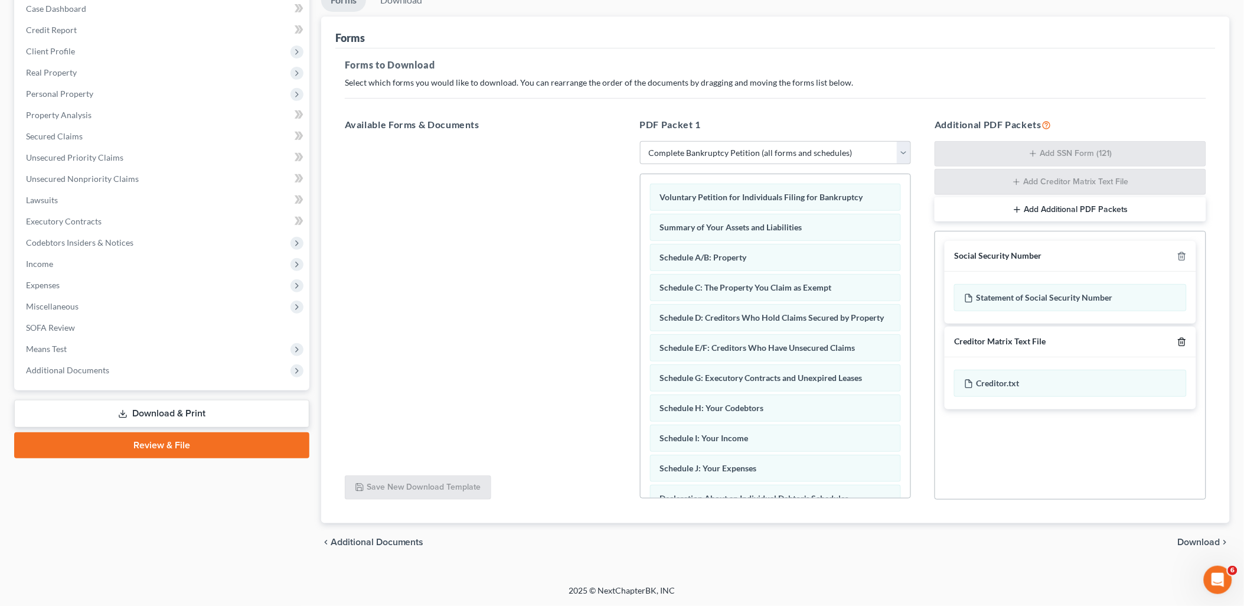
click at [1178, 341] on icon "button" at bounding box center [1182, 341] width 9 height 9
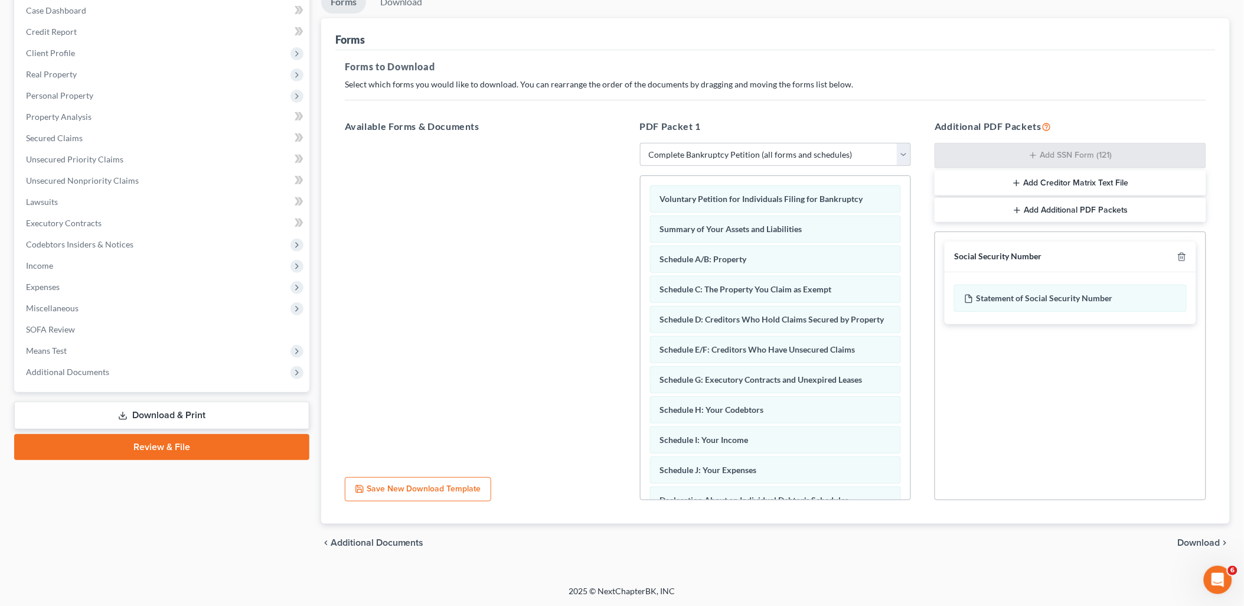
click at [1196, 540] on span "Download" at bounding box center [1199, 542] width 43 height 9
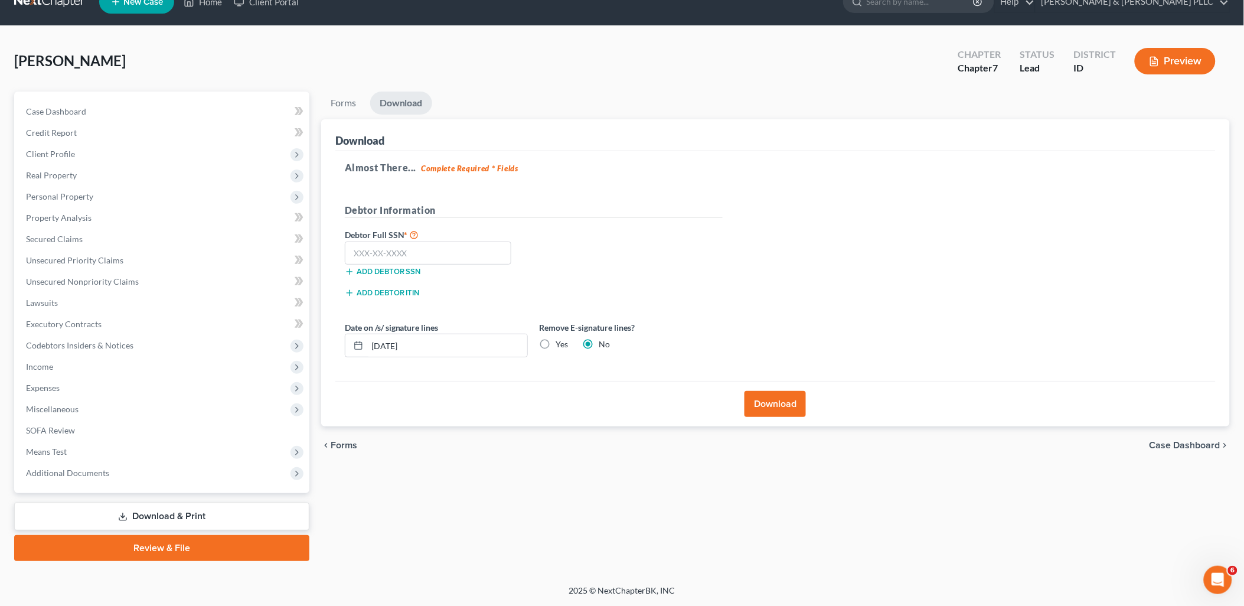
scroll to position [20, 0]
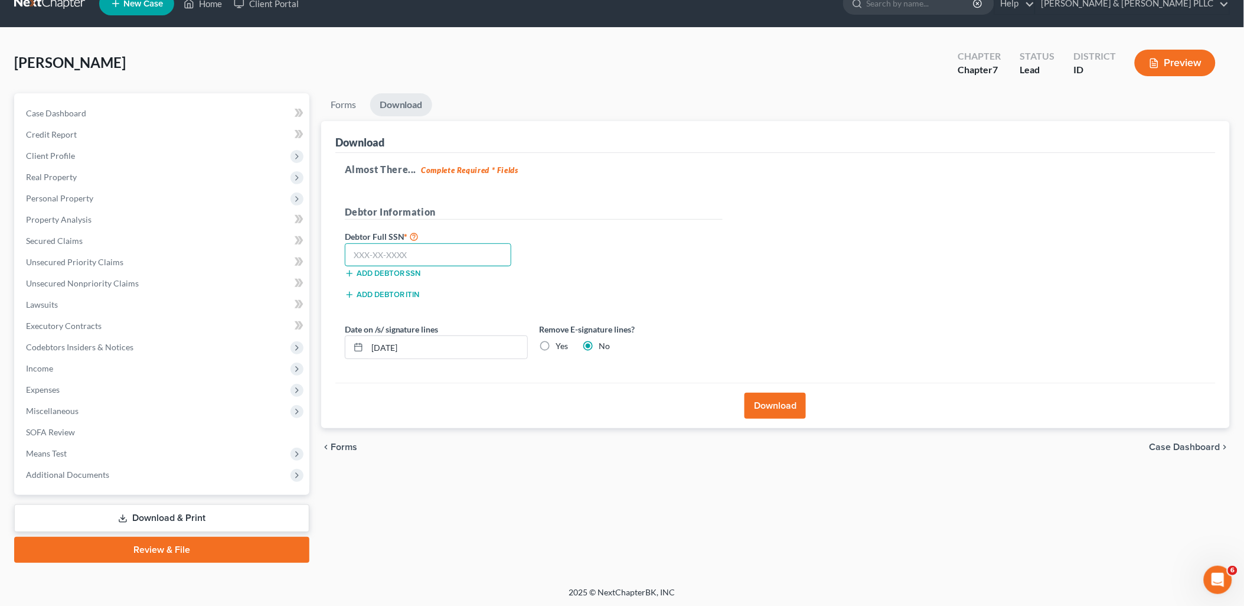
click at [444, 247] on input "text" at bounding box center [428, 255] width 167 height 24
type input "646-20-8247"
drag, startPoint x: 451, startPoint y: 346, endPoint x: 168, endPoint y: 350, distance: 282.9
click at [207, 354] on div "Petition Navigation Case Dashboard Payments Invoices Payments Payments Credit R…" at bounding box center [622, 327] width 1228 height 469
click at [556, 347] on label "Yes" at bounding box center [562, 346] width 12 height 12
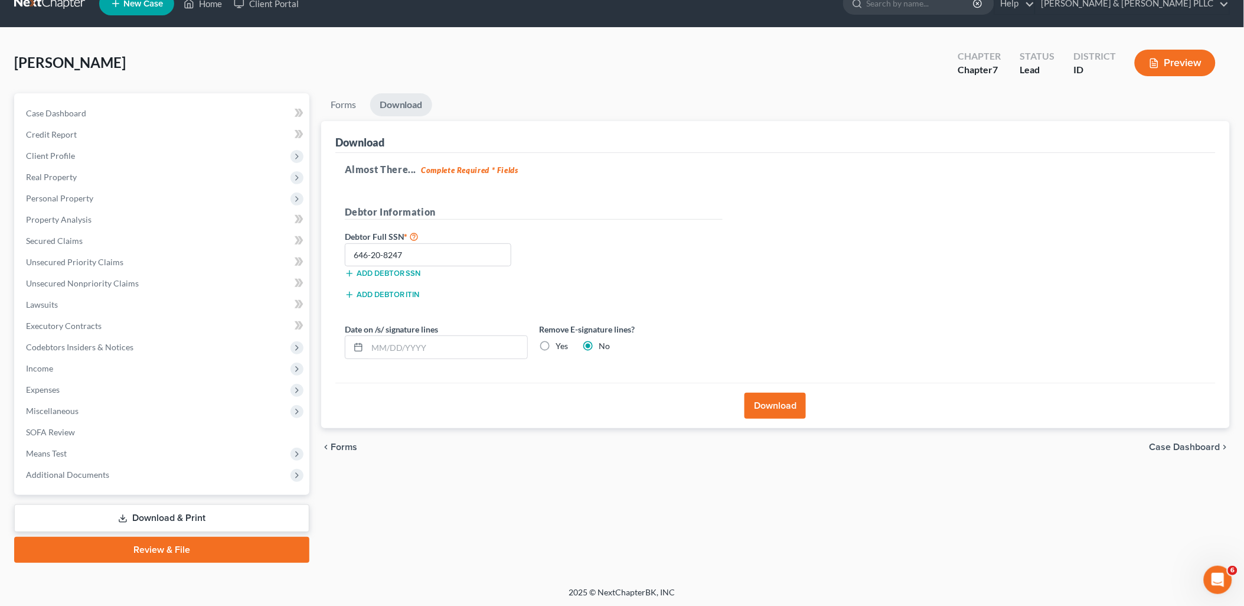
click at [561, 347] on input "Yes" at bounding box center [565, 344] width 8 height 8
radio input "true"
radio input "false"
click at [764, 400] on button "Download" at bounding box center [775, 406] width 61 height 26
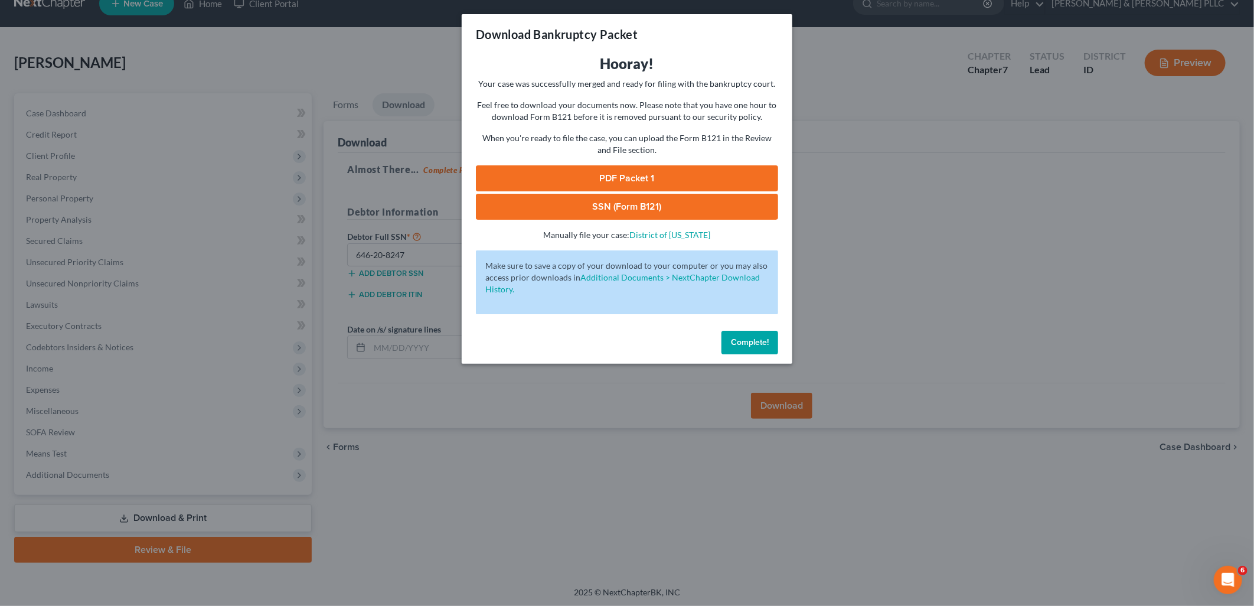
click at [741, 183] on link "PDF Packet 1" at bounding box center [627, 178] width 302 height 26
drag, startPoint x: 634, startPoint y: 201, endPoint x: 674, endPoint y: 200, distance: 40.8
click at [634, 201] on link "SSN (Form B121)" at bounding box center [627, 207] width 302 height 26
drag, startPoint x: 753, startPoint y: 349, endPoint x: 738, endPoint y: 349, distance: 14.8
click at [753, 349] on button "Complete!" at bounding box center [750, 343] width 57 height 24
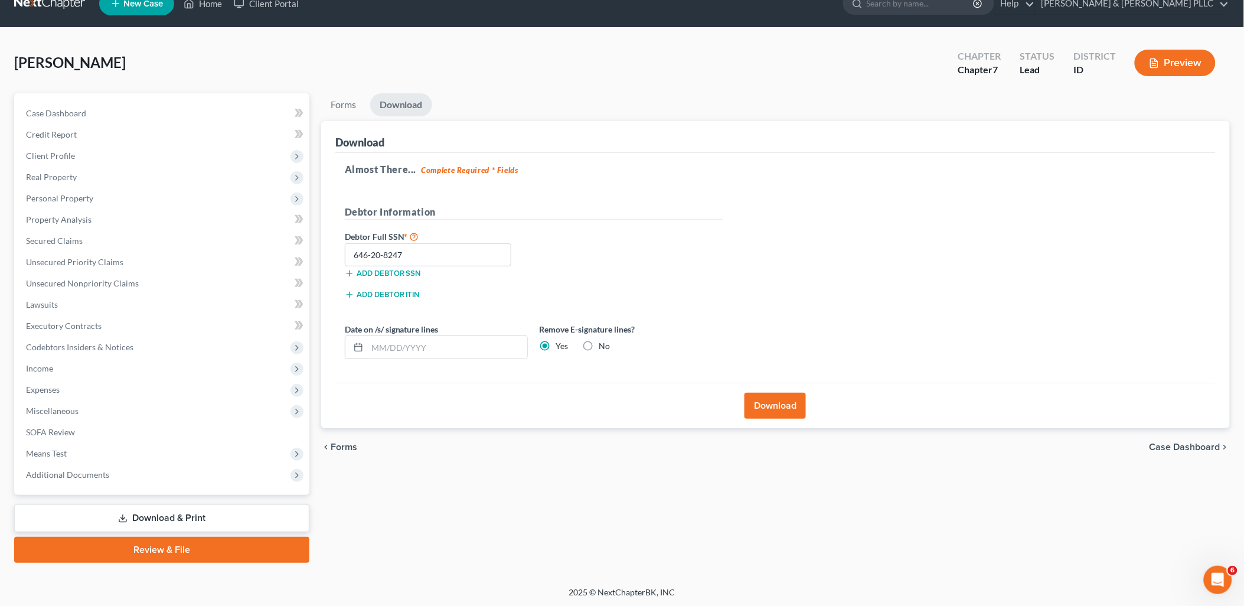
click at [305, 19] on nav "Home New Case Client Portal [PERSON_NAME] & [PERSON_NAME] PLLC [PERSON_NAME][EM…" at bounding box center [622, 3] width 1244 height 47
click at [262, 77] on div "[PERSON_NAME] Upgraded Chapter Chapter 7 Status Lead District ID Preview" at bounding box center [622, 67] width 1216 height 51
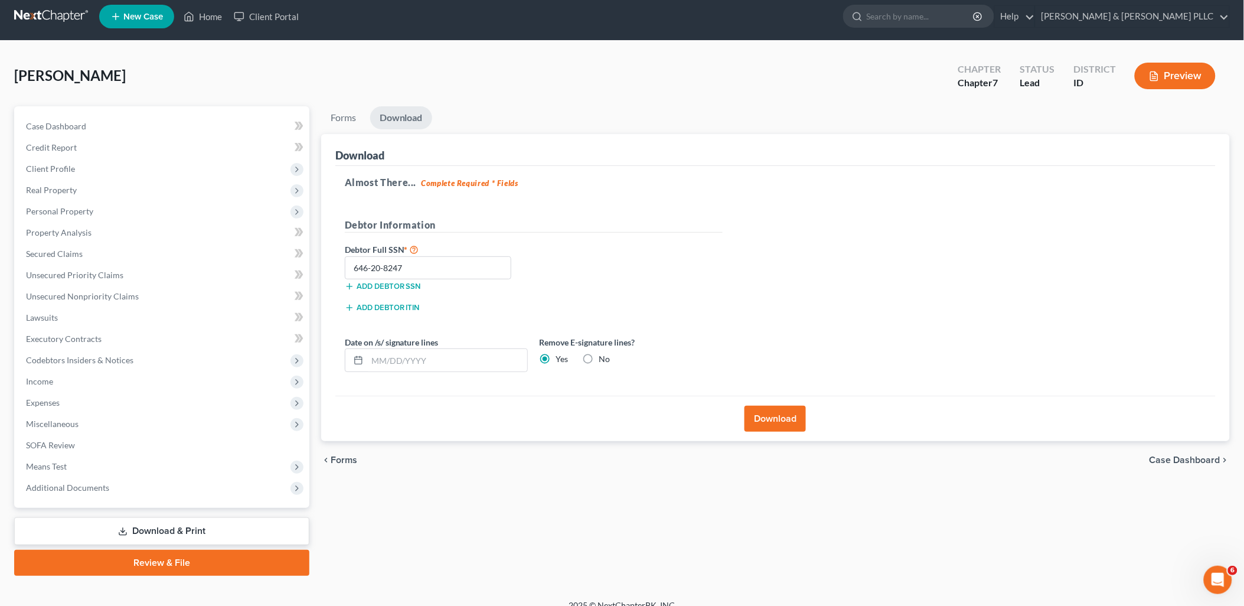
scroll to position [0, 0]
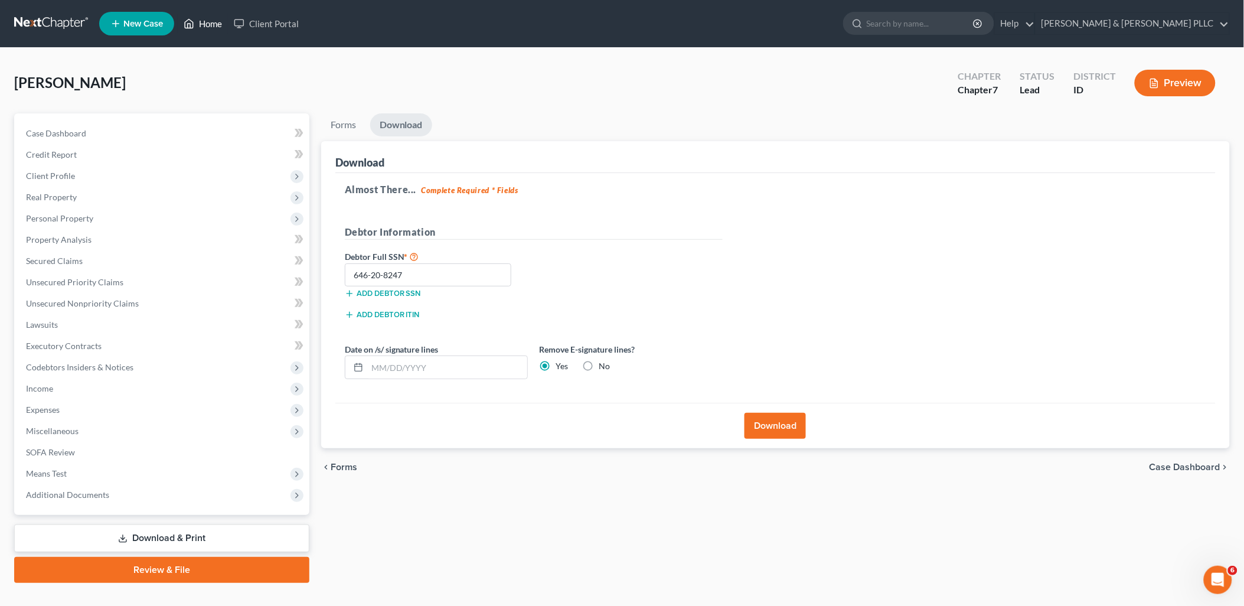
drag, startPoint x: 204, startPoint y: 28, endPoint x: 261, endPoint y: 80, distance: 76.9
click at [204, 28] on link "Home" at bounding box center [203, 23] width 50 height 21
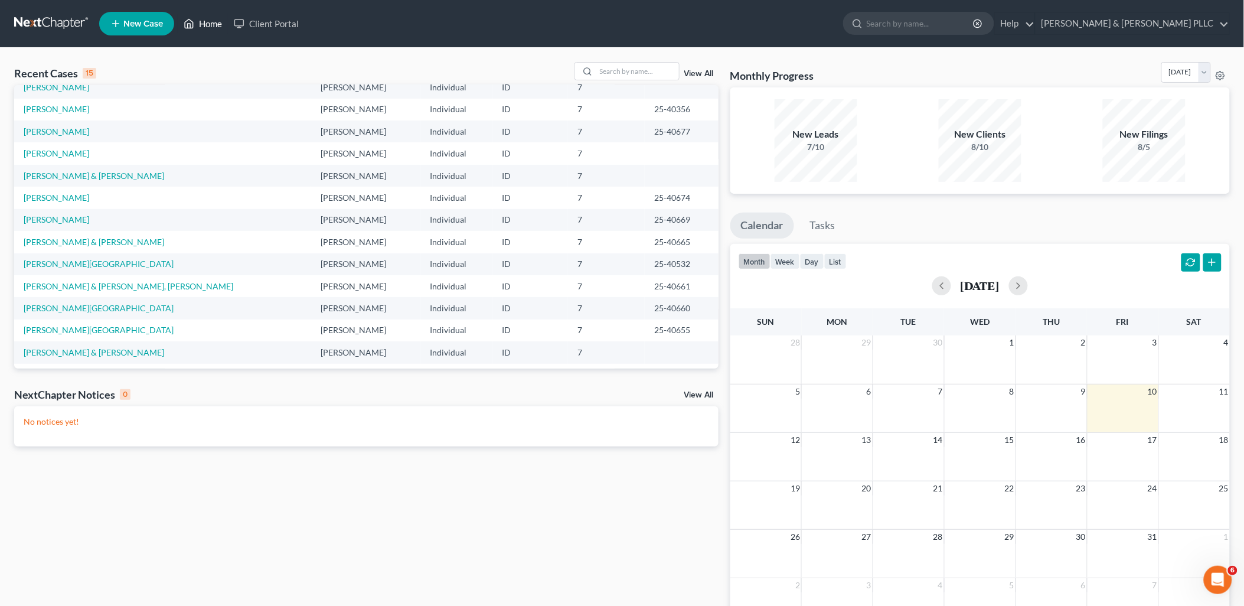
scroll to position [80, 0]
click at [67, 347] on link "[PERSON_NAME] & [PERSON_NAME]" at bounding box center [94, 349] width 141 height 10
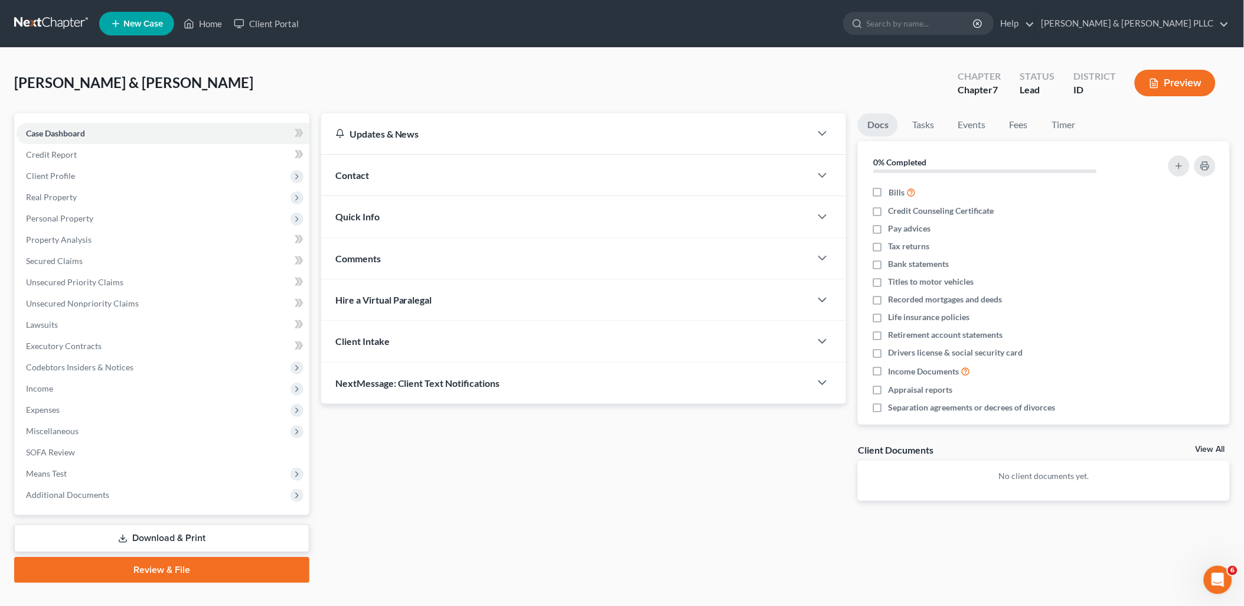
drag, startPoint x: 222, startPoint y: 559, endPoint x: 397, endPoint y: 477, distance: 193.1
click at [222, 559] on link "Review & File" at bounding box center [161, 570] width 295 height 26
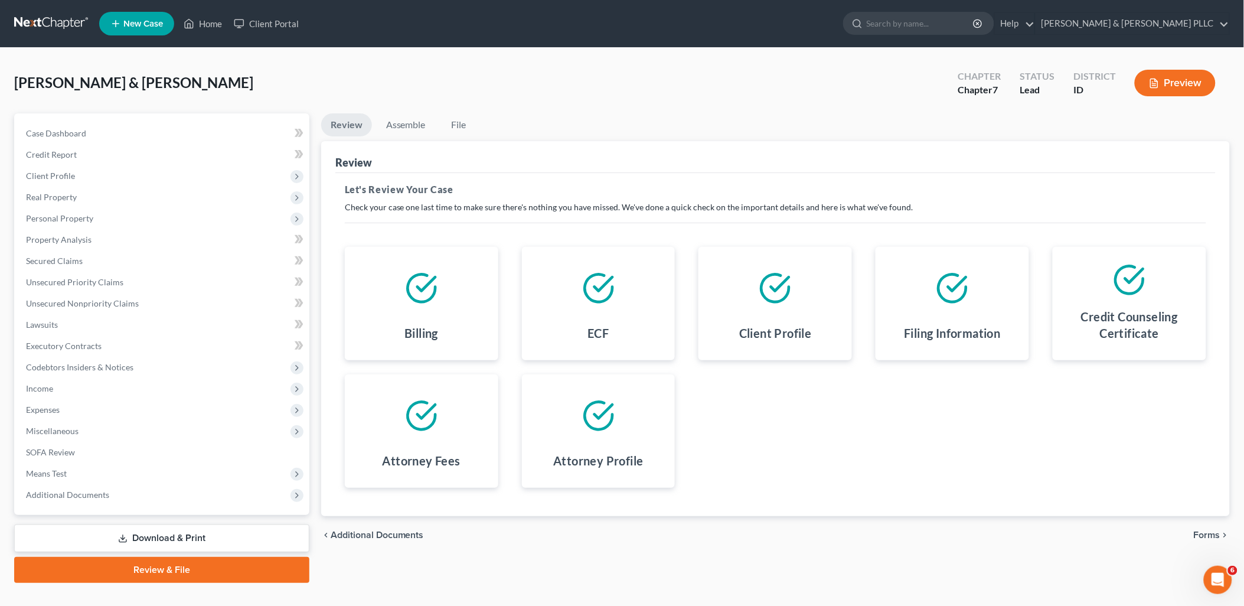
drag, startPoint x: 380, startPoint y: 533, endPoint x: 539, endPoint y: 464, distance: 172.9
click at [380, 533] on span "Additional Documents" at bounding box center [377, 534] width 93 height 9
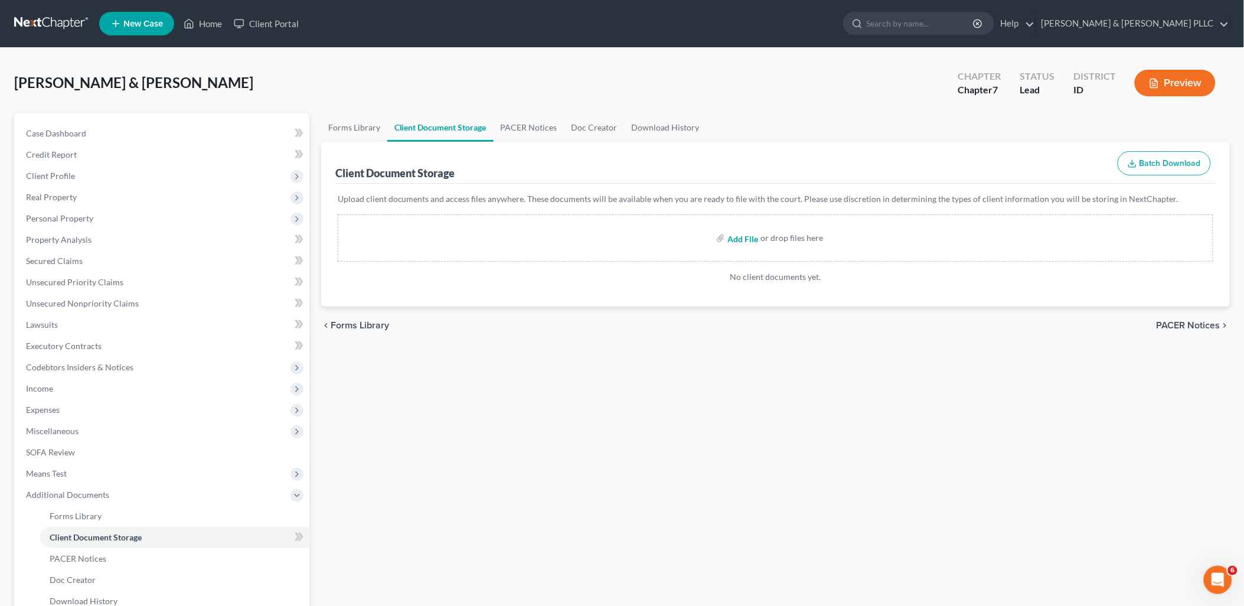
click at [745, 233] on input "file" at bounding box center [742, 237] width 28 height 21
type input "C:\fakepath\Certificates of Counseling.pdf"
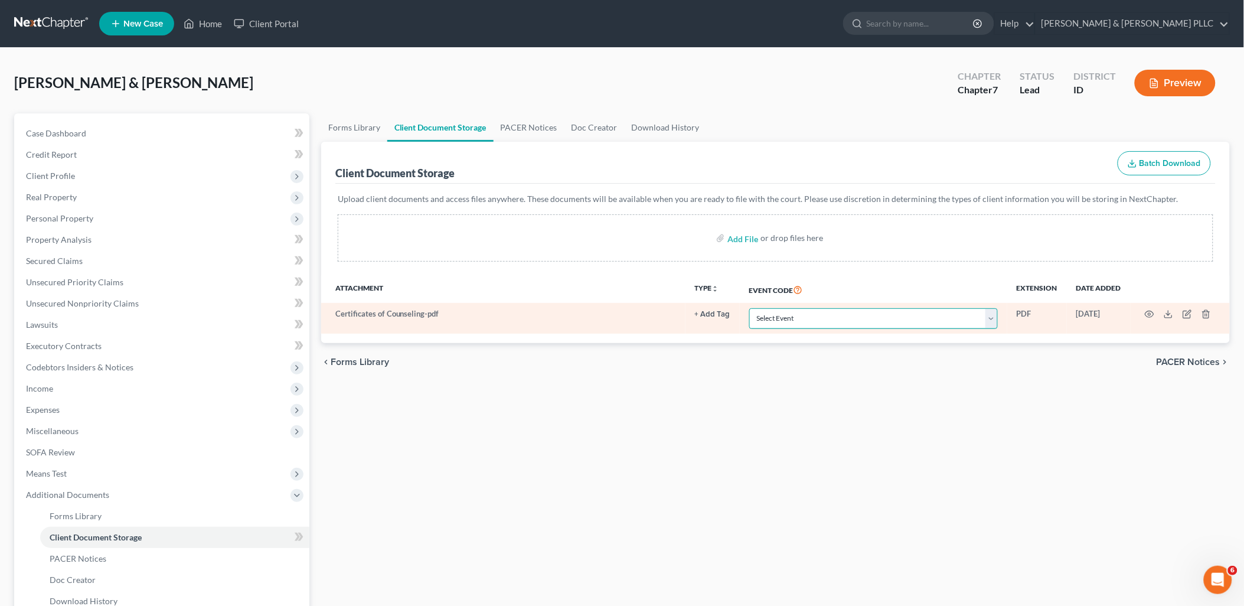
click at [998, 320] on select "Select Event Certificate of Credit Counseling Chapter 13 Calculation of Disposa…" at bounding box center [873, 318] width 249 height 21
select select "0"
click at [749, 308] on select "Select Event Certificate of Credit Counseling Chapter 13 Calculation of Disposa…" at bounding box center [873, 318] width 249 height 21
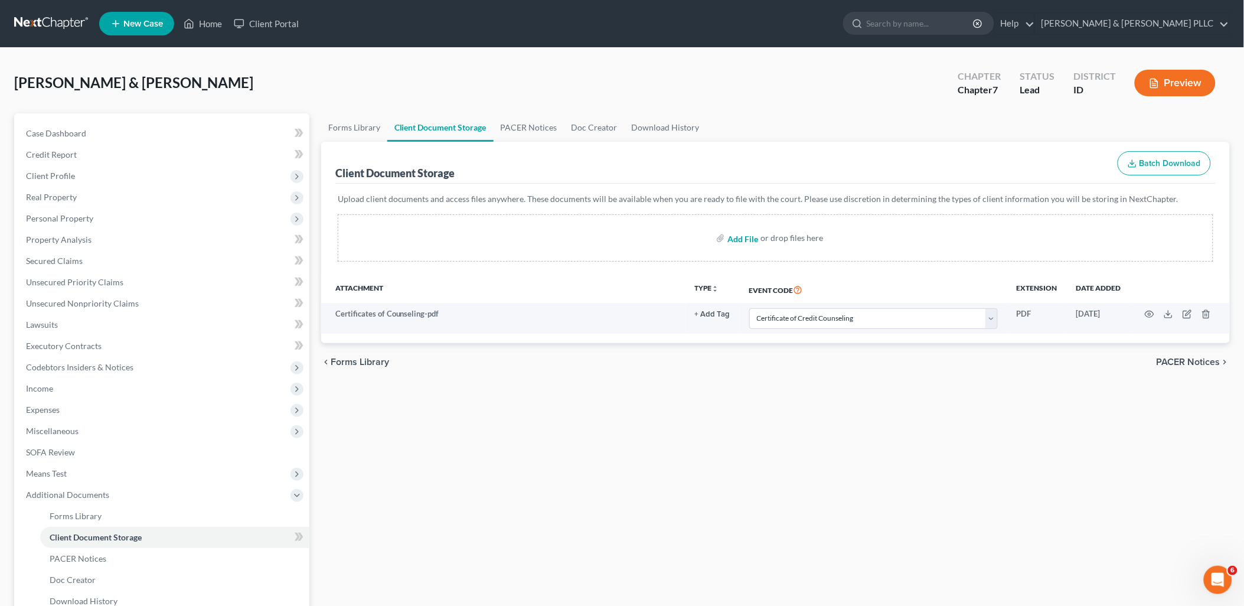
click at [748, 237] on input "file" at bounding box center [742, 237] width 28 height 21
type input "C:\fakepath\Disclosure of Attorney Compensation.pdf"
select select "0"
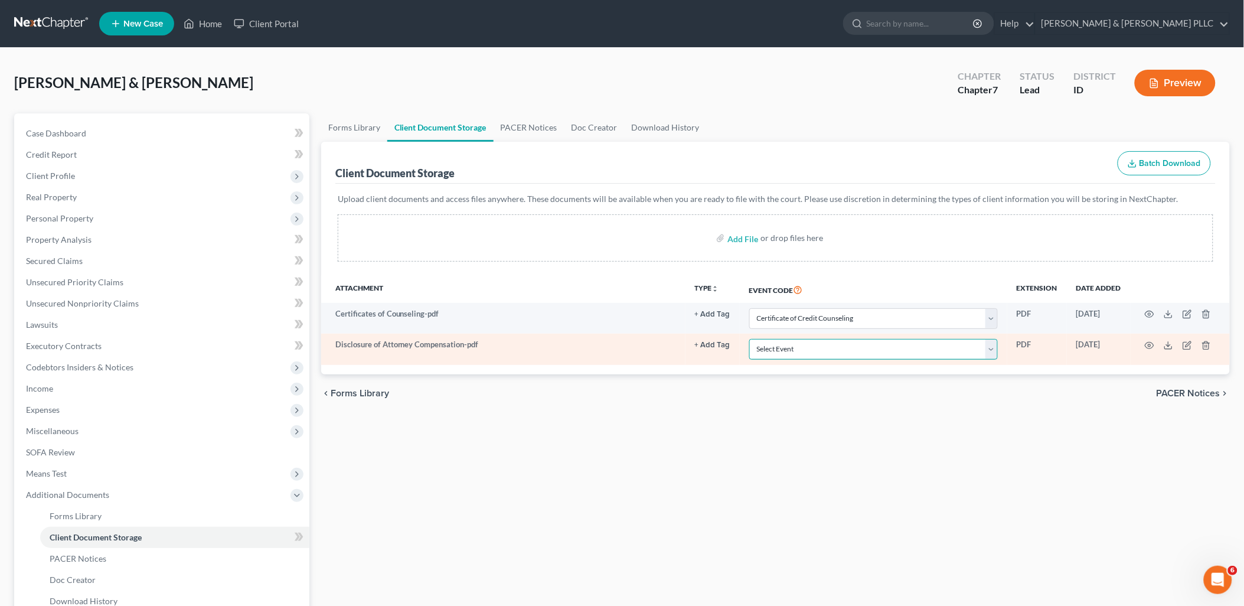
click at [995, 352] on select "Select Event Certificate of Credit Counseling Chapter 13 Calculation of Disposa…" at bounding box center [873, 349] width 249 height 21
select select "6"
click at [749, 339] on select "Select Event Certificate of Credit Counseling Chapter 13 Calculation of Disposa…" at bounding box center [873, 349] width 249 height 21
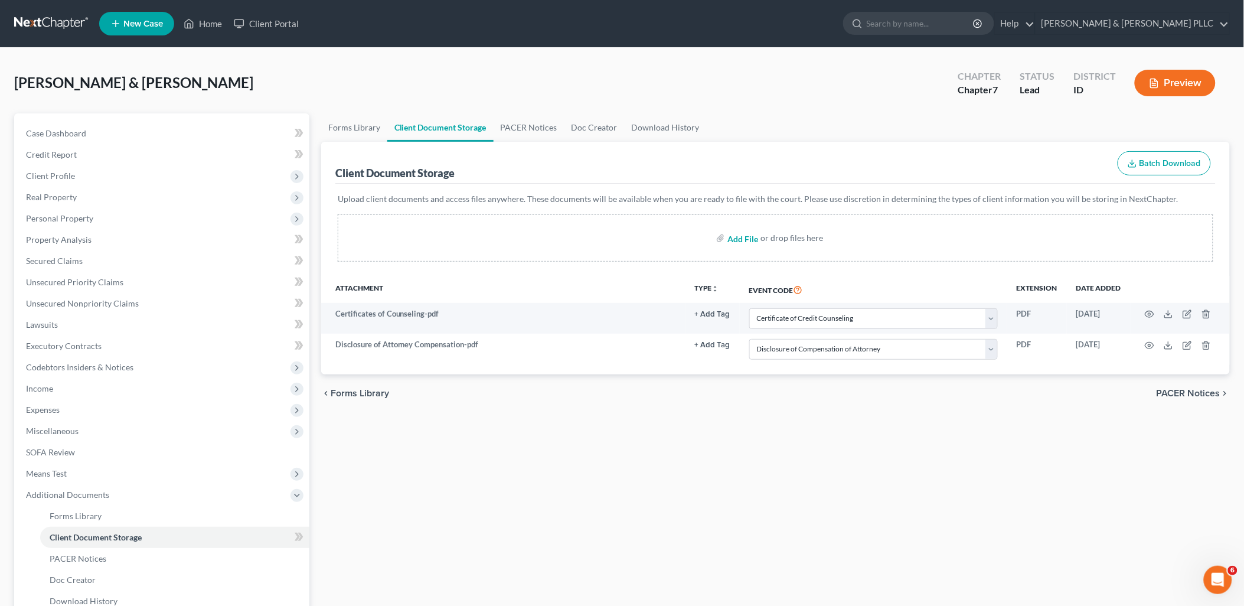
click at [748, 235] on input "file" at bounding box center [742, 237] width 28 height 21
type input "C:\fakepath\Means Test.pdf"
select select "0"
select select "6"
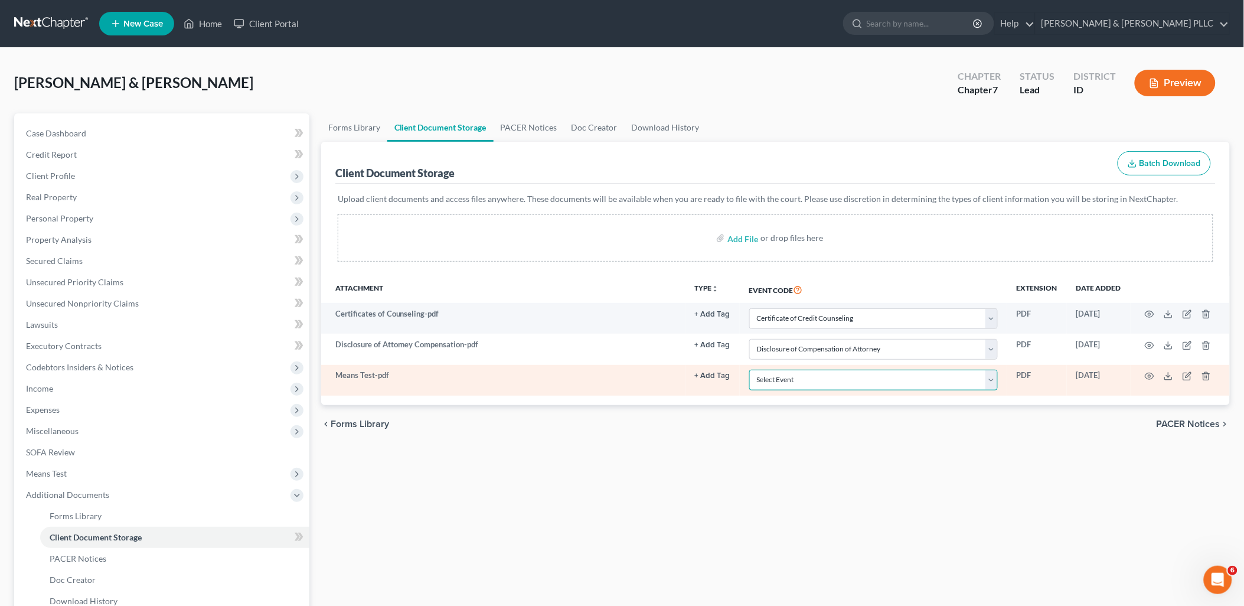
click at [995, 384] on select "Select Event Certificate of Credit Counseling Chapter 13 Calculation of Disposa…" at bounding box center [873, 380] width 249 height 21
select select "5"
click at [749, 370] on select "Select Event Certificate of Credit Counseling Chapter 13 Calculation of Disposa…" at bounding box center [873, 380] width 249 height 21
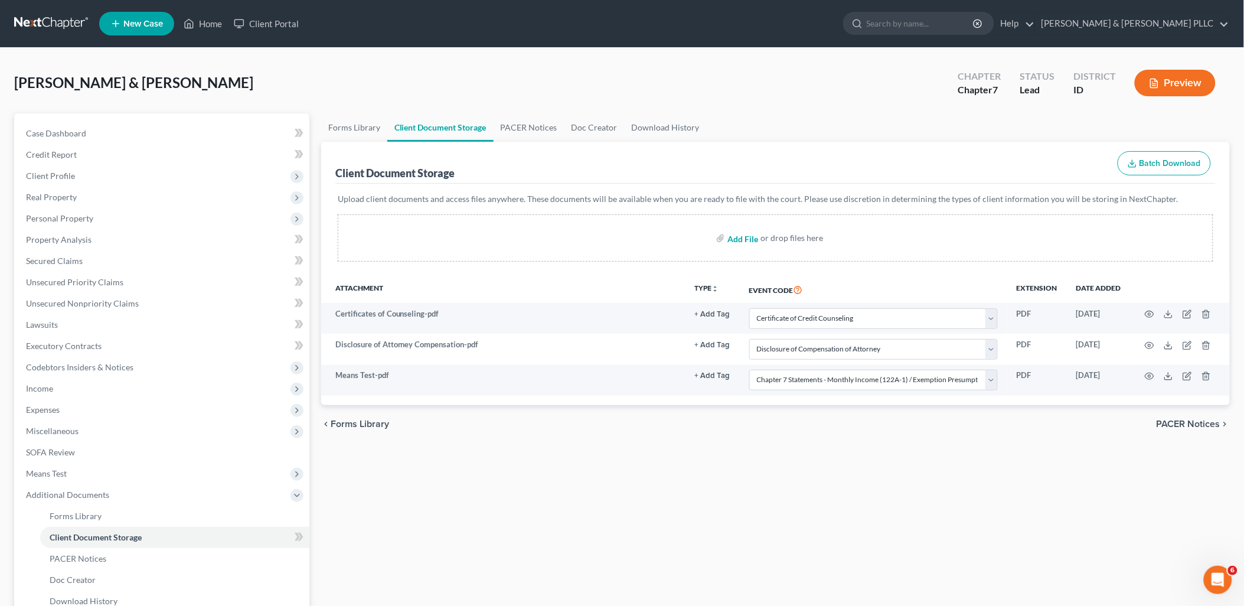
click at [741, 240] on input "file" at bounding box center [742, 237] width 28 height 21
type input "C:\fakepath\Paystubs - [PERSON_NAME].pdf"
select select "0"
select select "6"
select select "5"
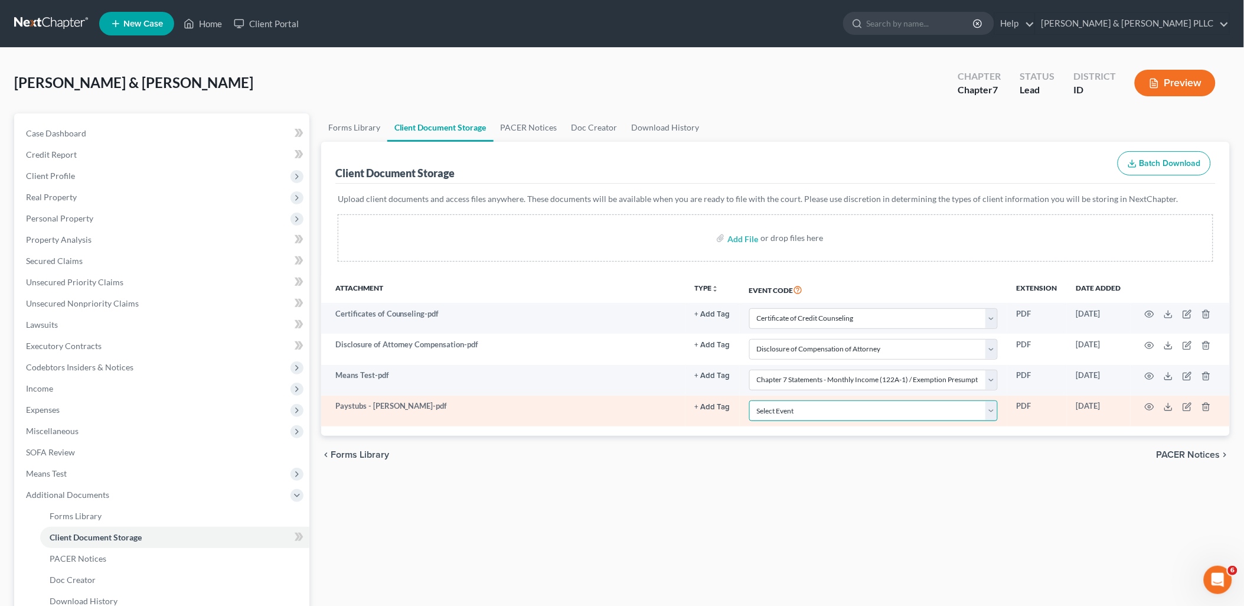
click at [993, 412] on select "Select Event Certificate of Credit Counseling Chapter 13 Calculation of Disposa…" at bounding box center [873, 410] width 249 height 21
select select "7"
click at [749, 400] on select "Select Event Certificate of Credit Counseling Chapter 13 Calculation of Disposa…" at bounding box center [873, 410] width 249 height 21
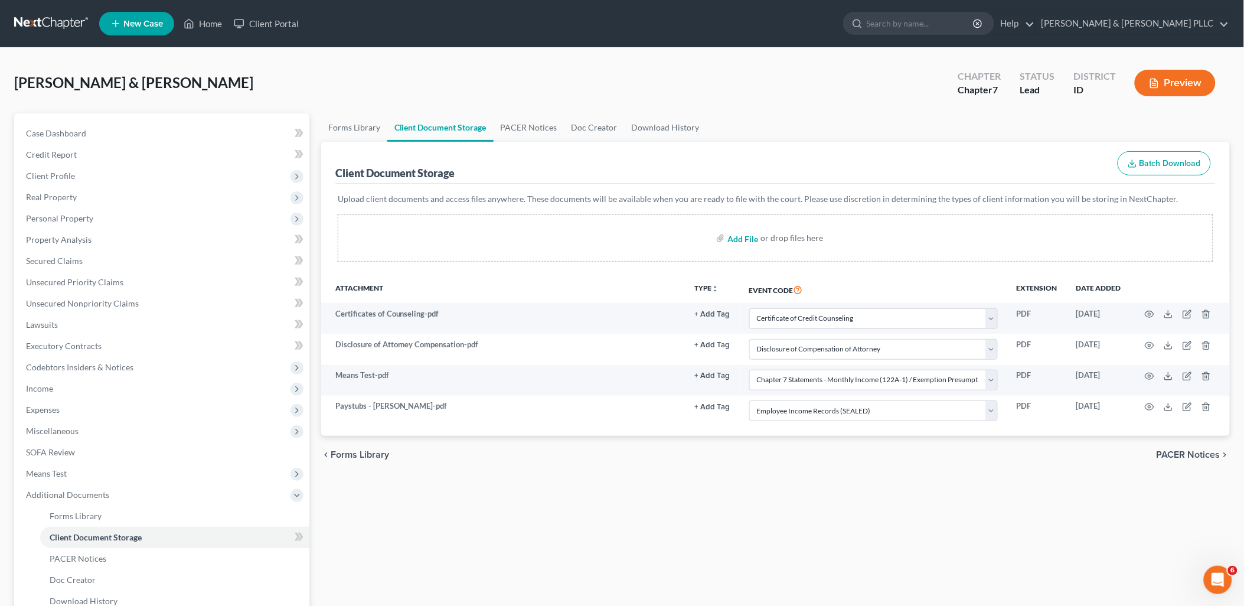
click at [748, 237] on input "file" at bounding box center [742, 237] width 28 height 21
type input "C:\fakepath\Signature Pages.pdf"
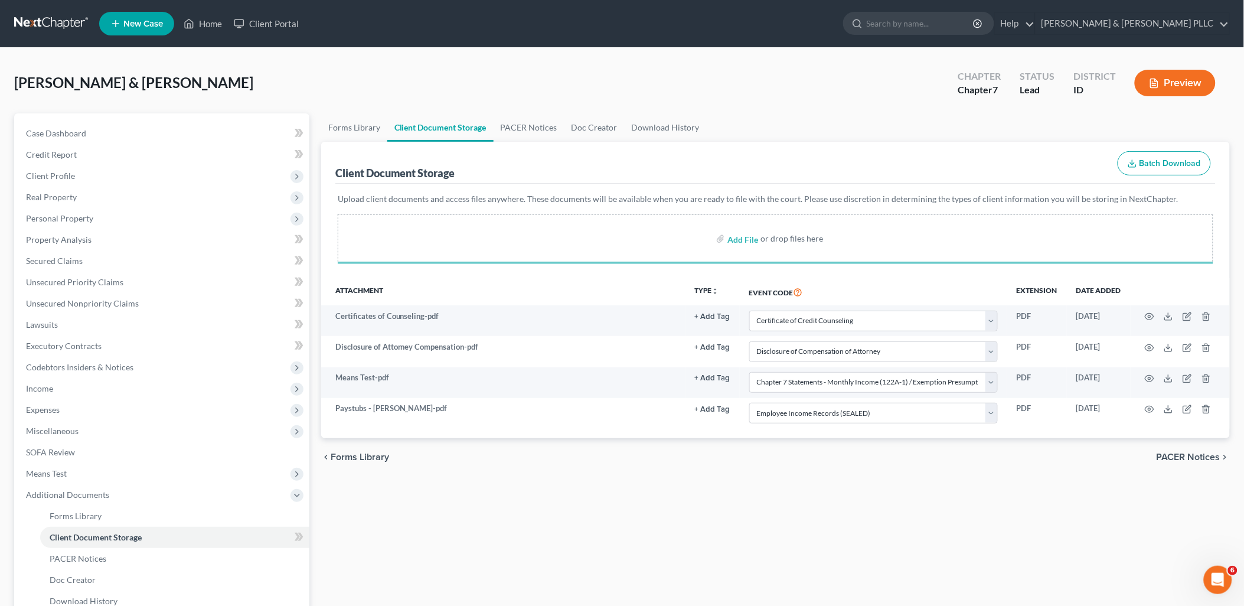
select select "0"
select select "6"
select select "5"
select select "7"
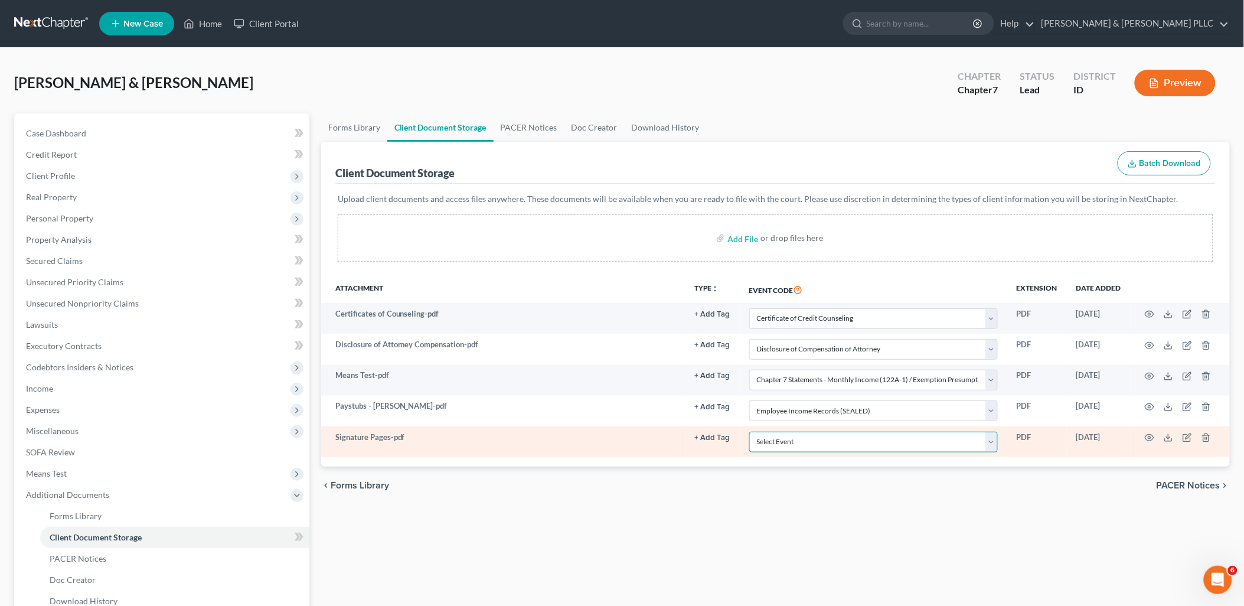
click at [997, 438] on select "Select Event Certificate of Credit Counseling Chapter 13 Calculation of Disposa…" at bounding box center [873, 442] width 249 height 21
select select "9"
click at [749, 432] on select "Select Event Certificate of Credit Counseling Chapter 13 Calculation of Disposa…" at bounding box center [873, 442] width 249 height 21
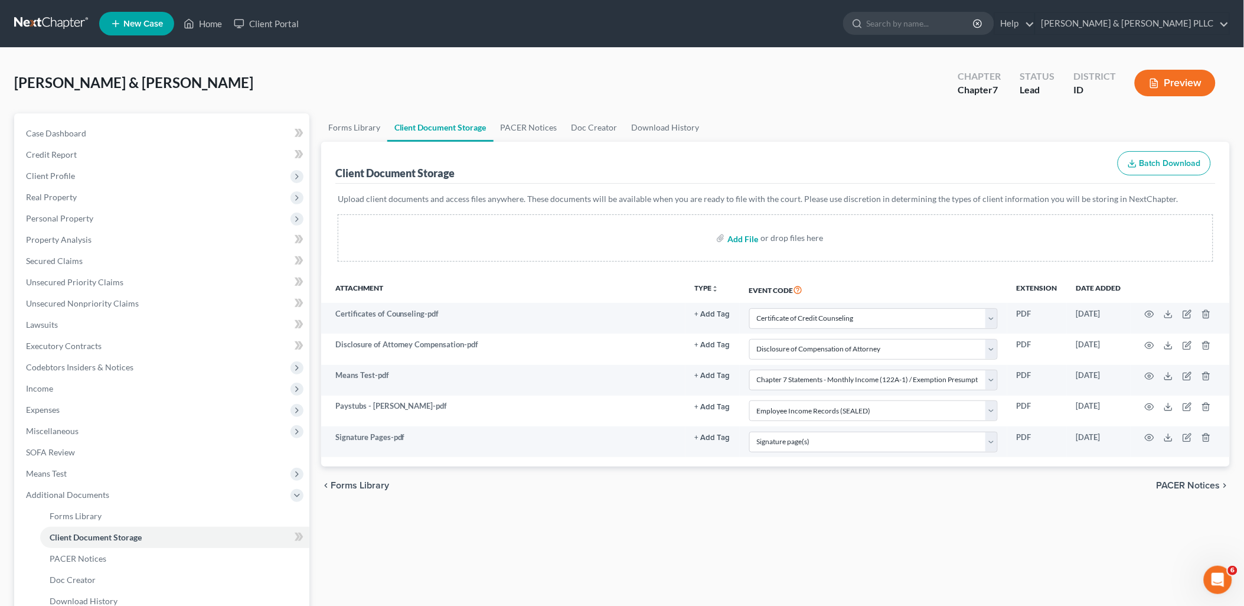
click at [733, 239] on input "file" at bounding box center [742, 237] width 28 height 21
type input "C:\fakepath\Statement of Domestic Support.pdf"
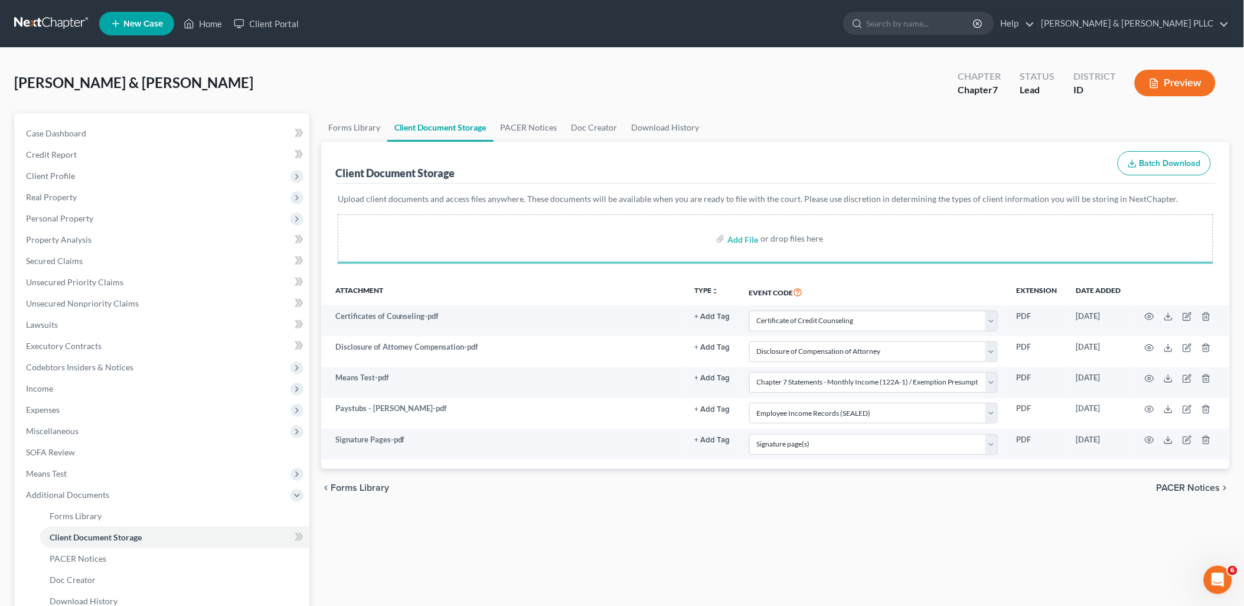
select select "0"
select select "6"
select select "5"
select select "7"
select select "9"
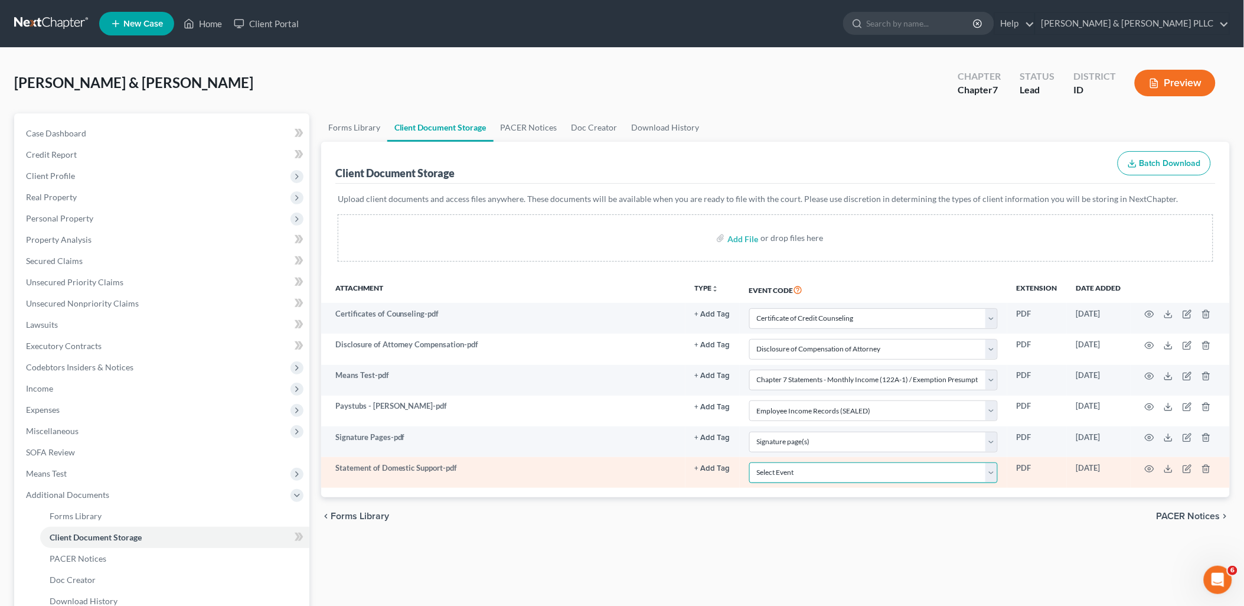
click at [995, 475] on select "Select Event Certificate of Credit Counseling Chapter 13 Calculation of Disposa…" at bounding box center [873, 472] width 249 height 21
select select "10"
click at [749, 462] on select "Select Event Certificate of Credit Counseling Chapter 13 Calculation of Disposa…" at bounding box center [873, 472] width 249 height 21
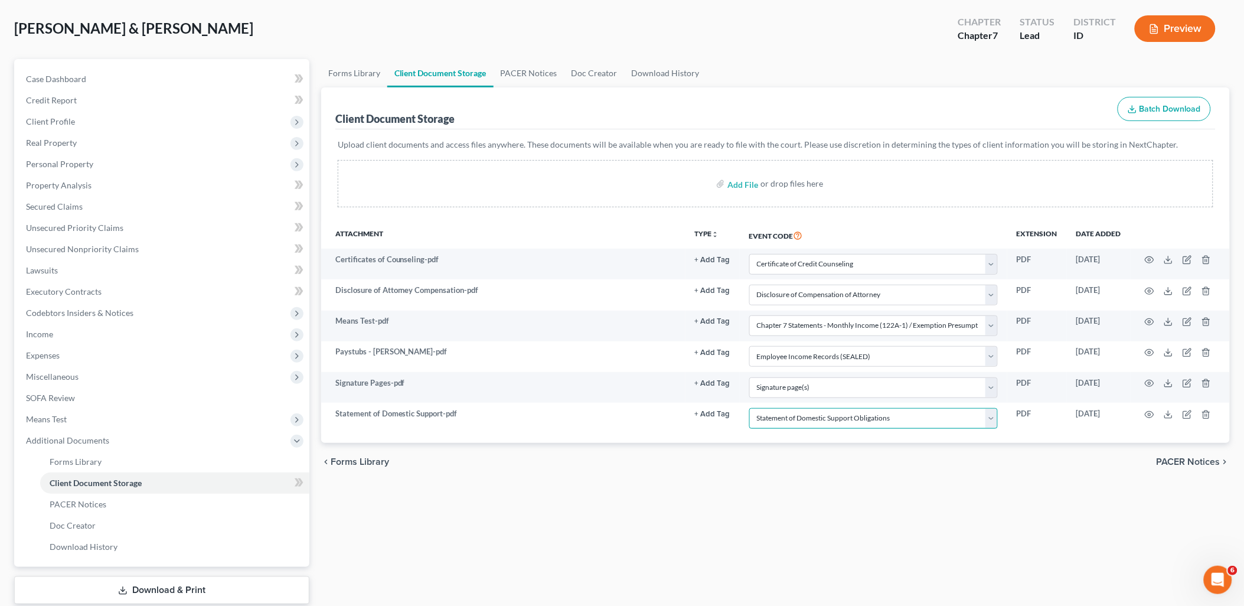
scroll to position [126, 0]
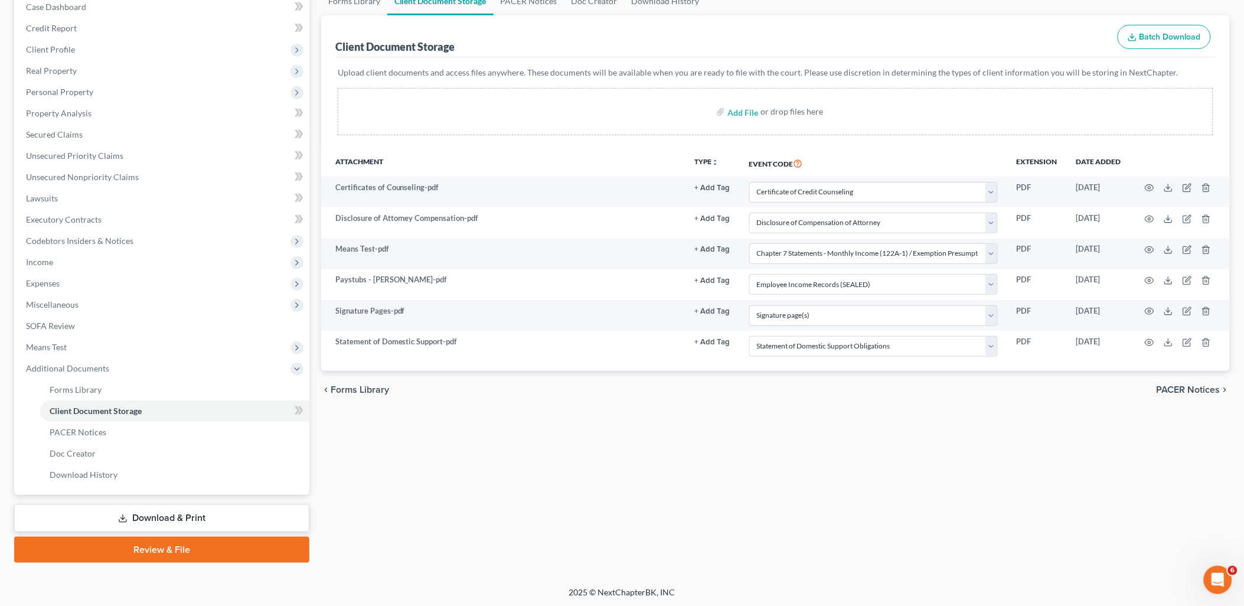
drag, startPoint x: 223, startPoint y: 555, endPoint x: 246, endPoint y: 540, distance: 27.7
click at [223, 555] on link "Review & File" at bounding box center [161, 550] width 295 height 26
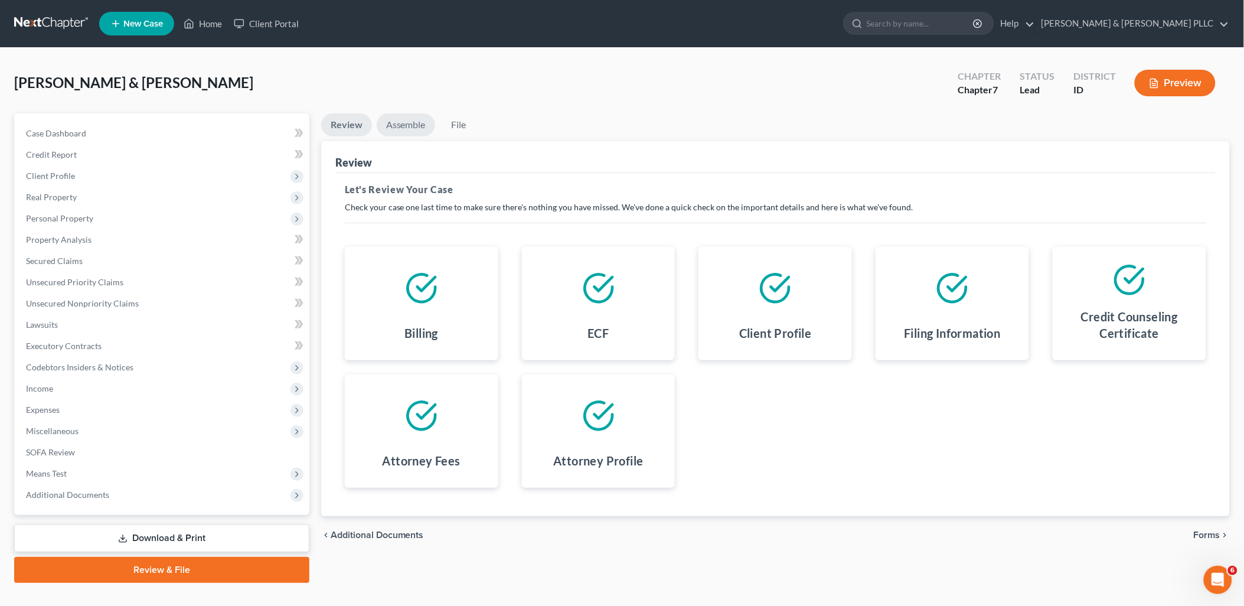
click at [412, 117] on link "Assemble" at bounding box center [406, 124] width 58 height 23
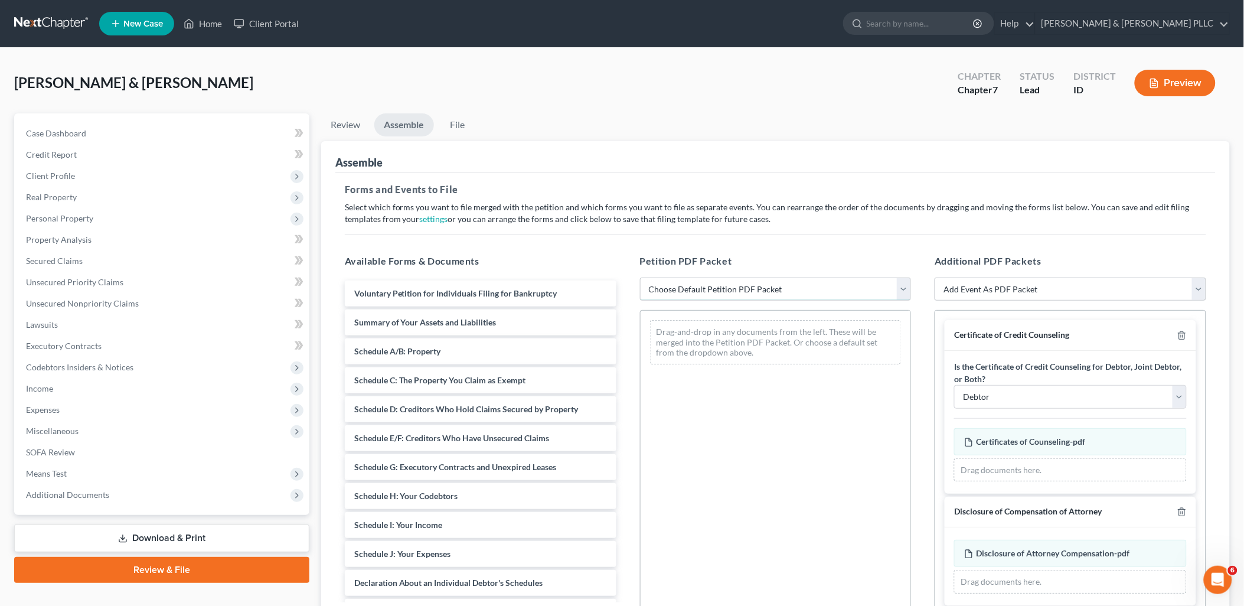
drag, startPoint x: 908, startPoint y: 282, endPoint x: 894, endPoint y: 290, distance: 16.1
click at [908, 284] on select "Choose Default Petition PDF Packet Emergency Filing (Voluntary Petition and Cre…" at bounding box center [776, 290] width 272 height 24
select select "3"
click at [640, 278] on select "Choose Default Petition PDF Packet Emergency Filing (Voluntary Petition and Cre…" at bounding box center [776, 290] width 272 height 24
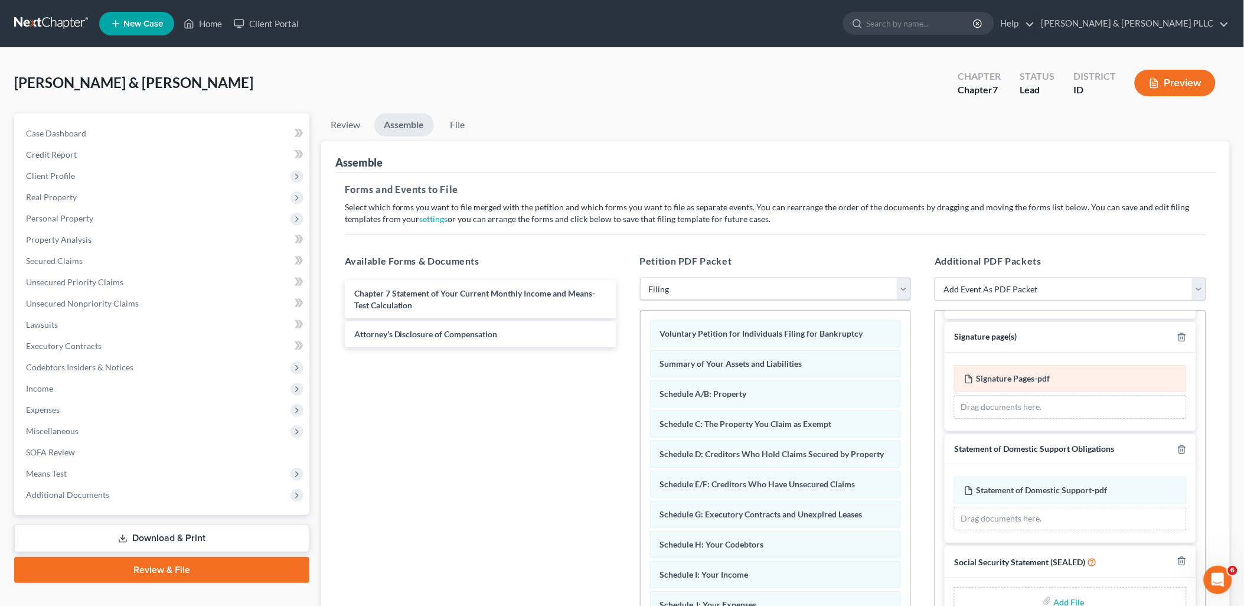
scroll to position [135, 0]
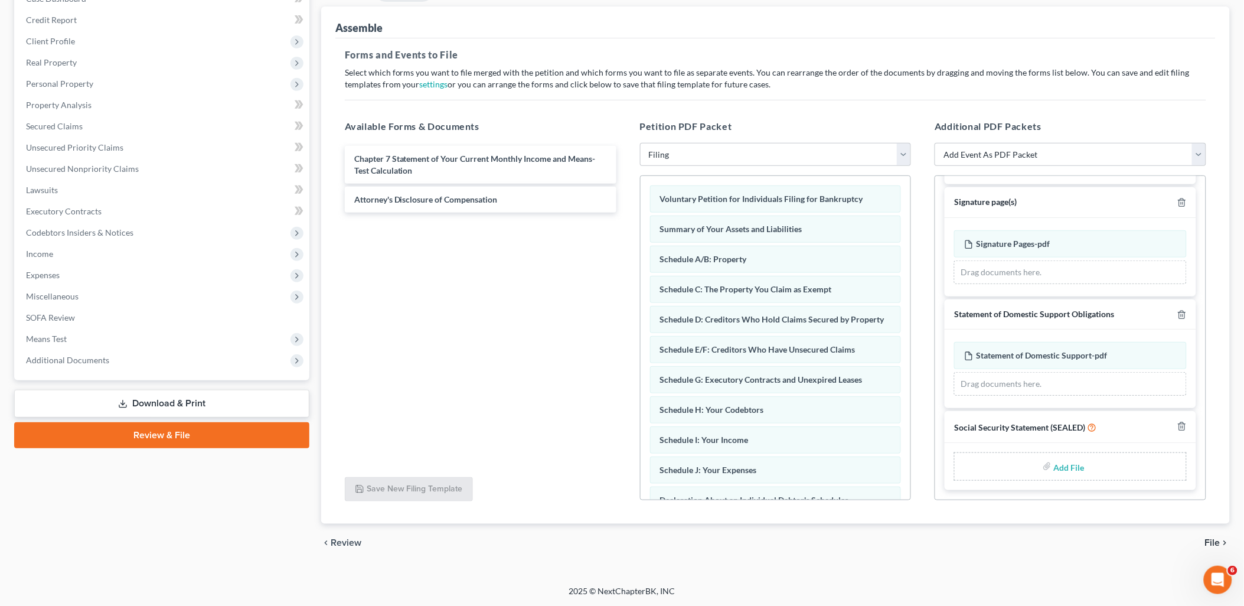
click at [1060, 462] on input "file" at bounding box center [1068, 466] width 28 height 21
type input "C:\fakepath\Statement of Social Security.pdf"
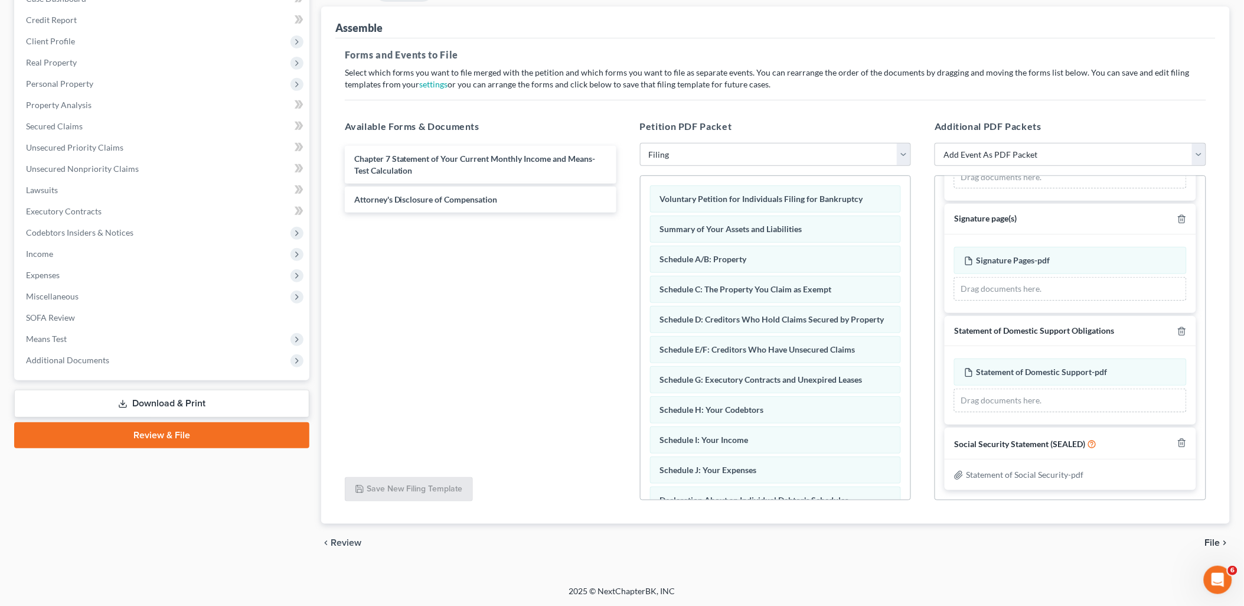
scroll to position [506, 0]
click at [1213, 541] on span "File" at bounding box center [1212, 542] width 15 height 9
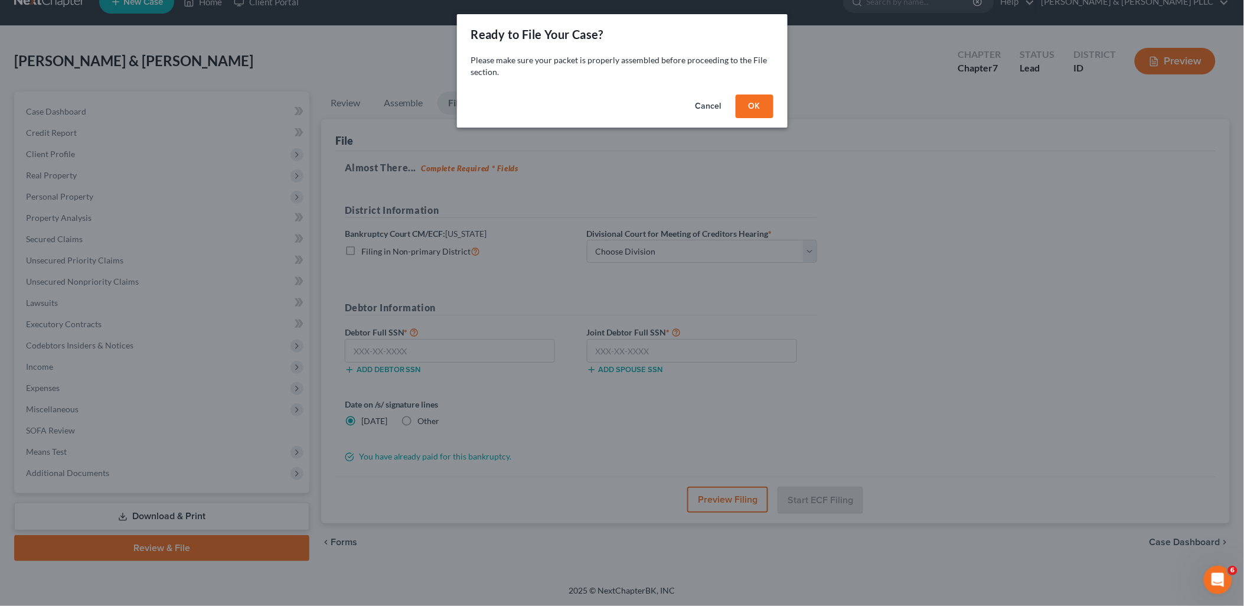
scroll to position [21, 0]
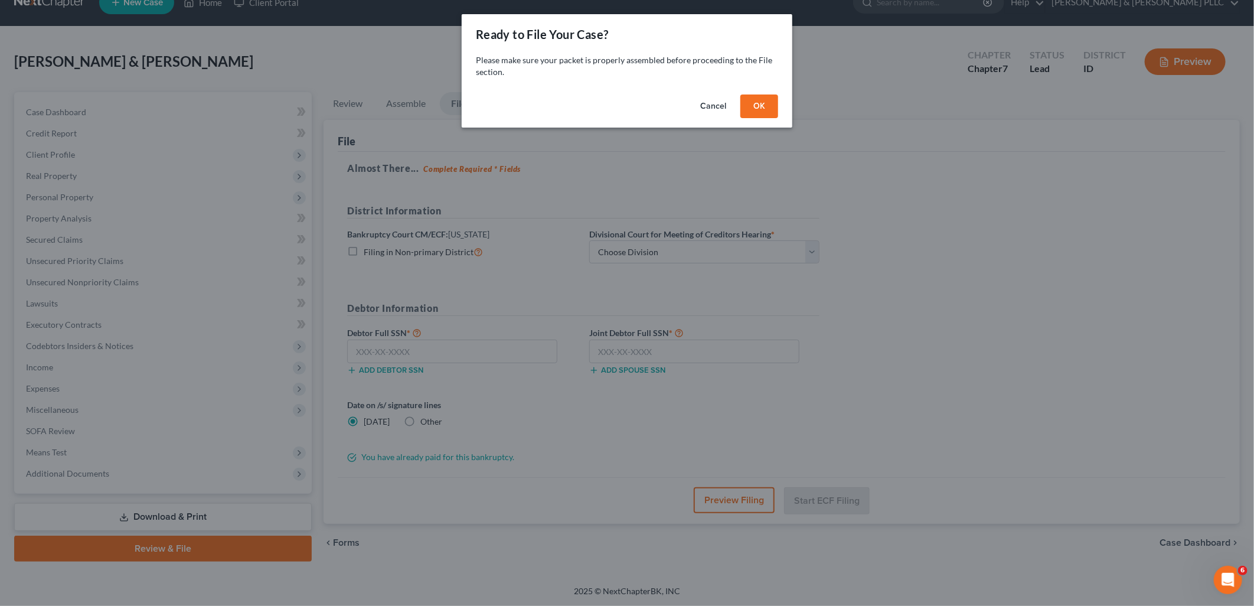
click at [765, 102] on button "OK" at bounding box center [760, 106] width 38 height 24
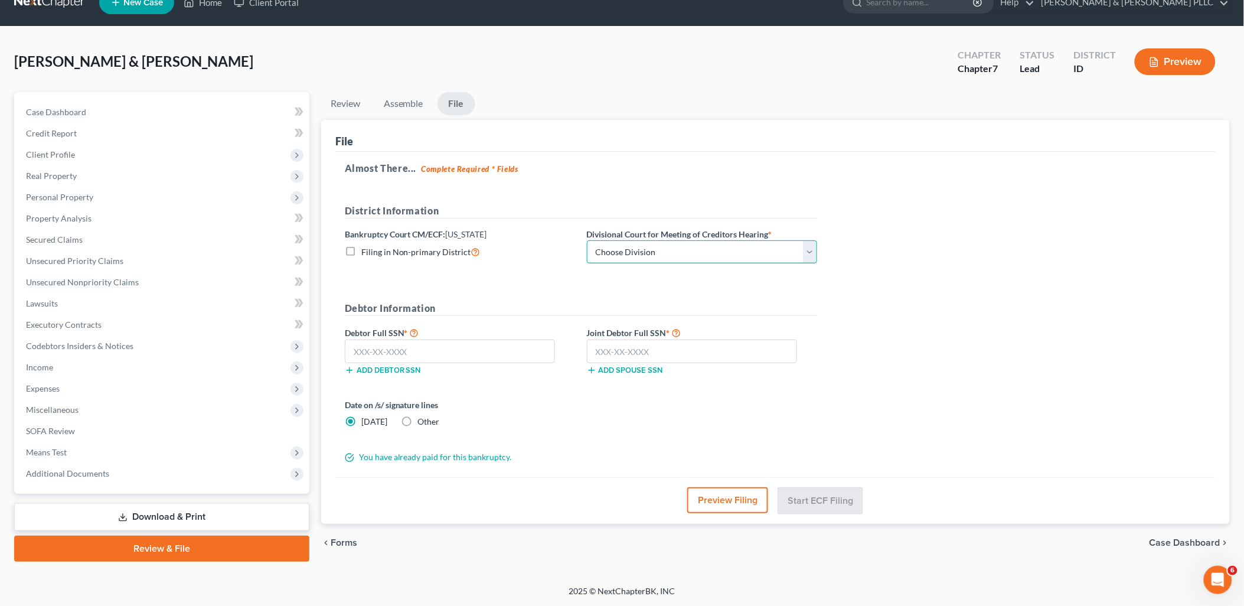
click at [809, 250] on select "Choose Division Boise Coeur d'Alene [GEOGRAPHIC_DATA] [GEOGRAPHIC_DATA] [GEOGRA…" at bounding box center [702, 252] width 230 height 24
select select "3"
click at [587, 240] on select "Choose Division Boise Coeur d'Alene [GEOGRAPHIC_DATA] [GEOGRAPHIC_DATA] [GEOGRA…" at bounding box center [702, 252] width 230 height 24
click at [392, 356] on input "text" at bounding box center [450, 352] width 210 height 24
type input "607-58-8391"
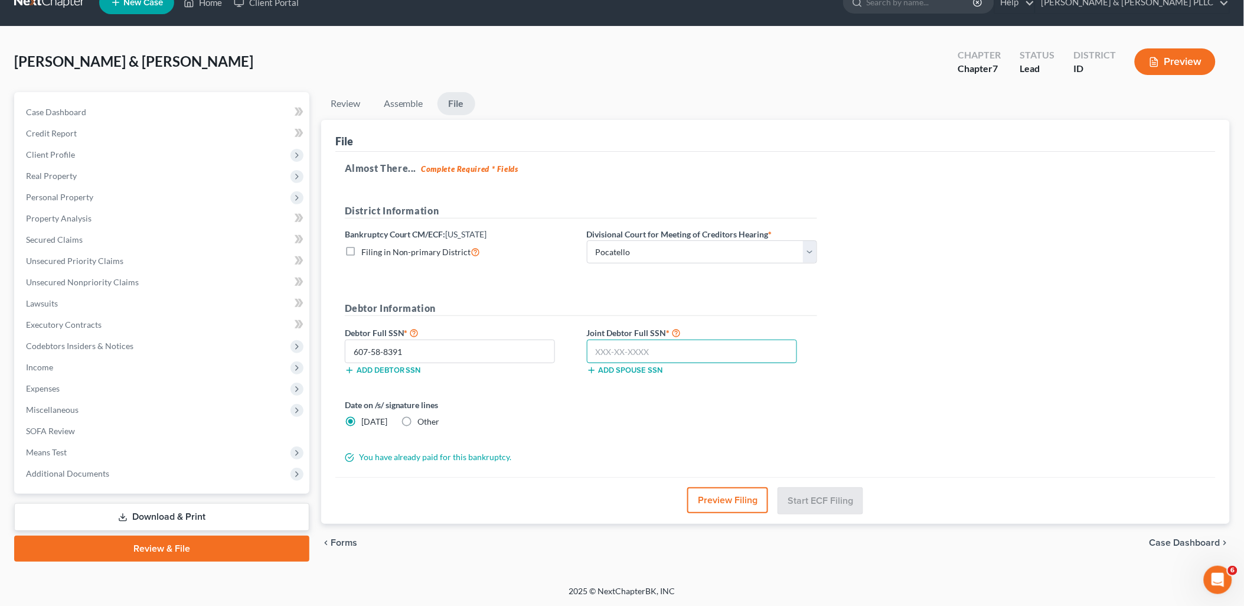
click at [595, 344] on input "text" at bounding box center [692, 352] width 210 height 24
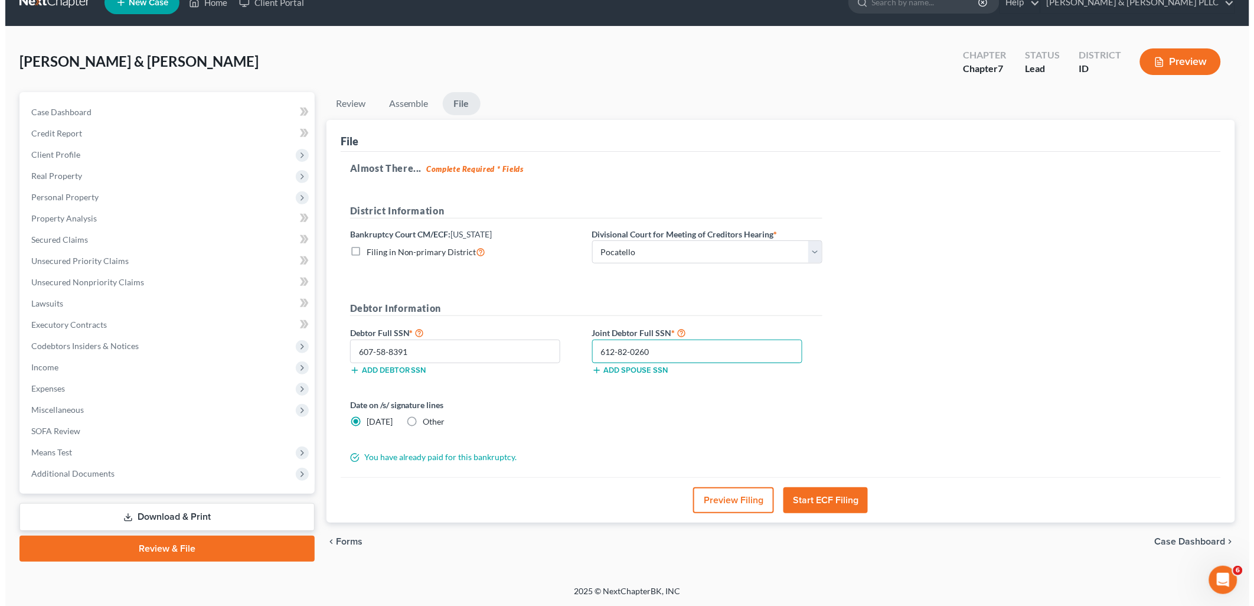
scroll to position [20, 0]
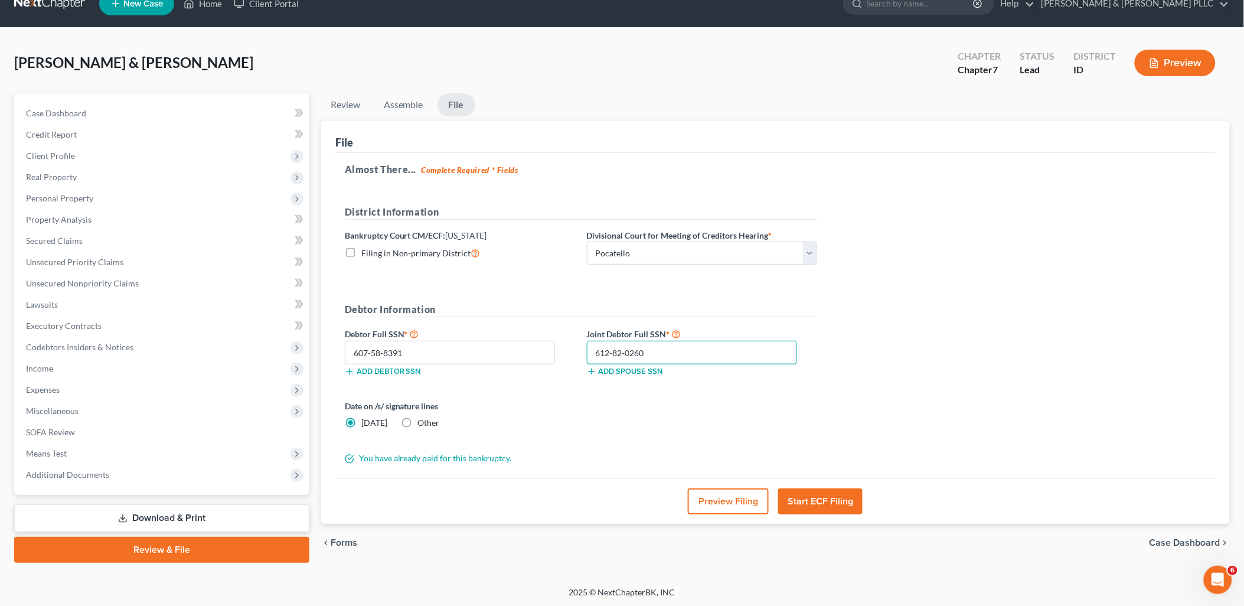
type input "612-82-0260"
click at [418, 426] on label "Other" at bounding box center [429, 423] width 22 height 12
click at [423, 425] on input "Other" at bounding box center [427, 421] width 8 height 8
radio input "true"
radio input "false"
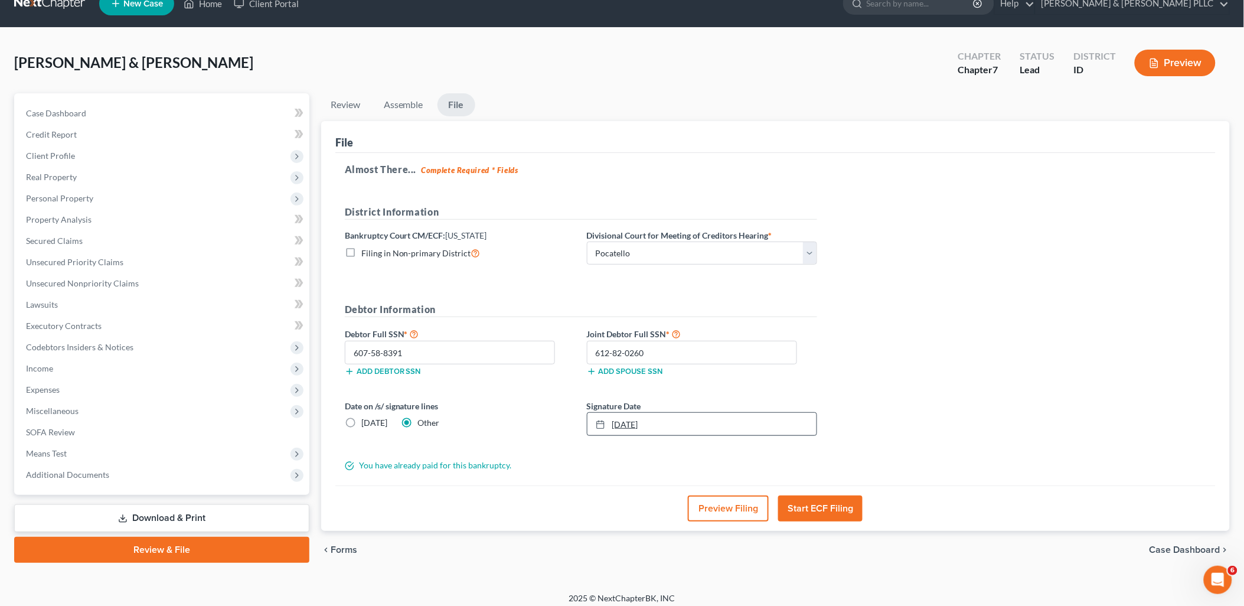
type input "[DATE]"
click at [616, 421] on link "[DATE]" at bounding box center [702, 424] width 229 height 22
click at [841, 503] on button "Start ECF Filing" at bounding box center [820, 508] width 84 height 26
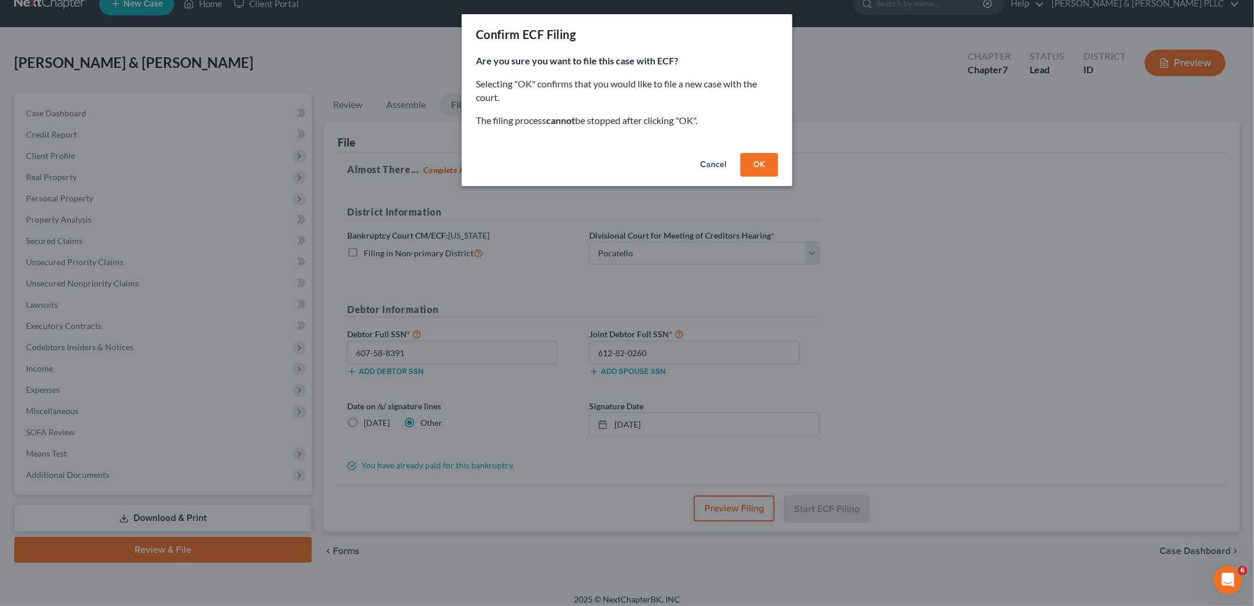
click at [753, 160] on button "OK" at bounding box center [760, 165] width 38 height 24
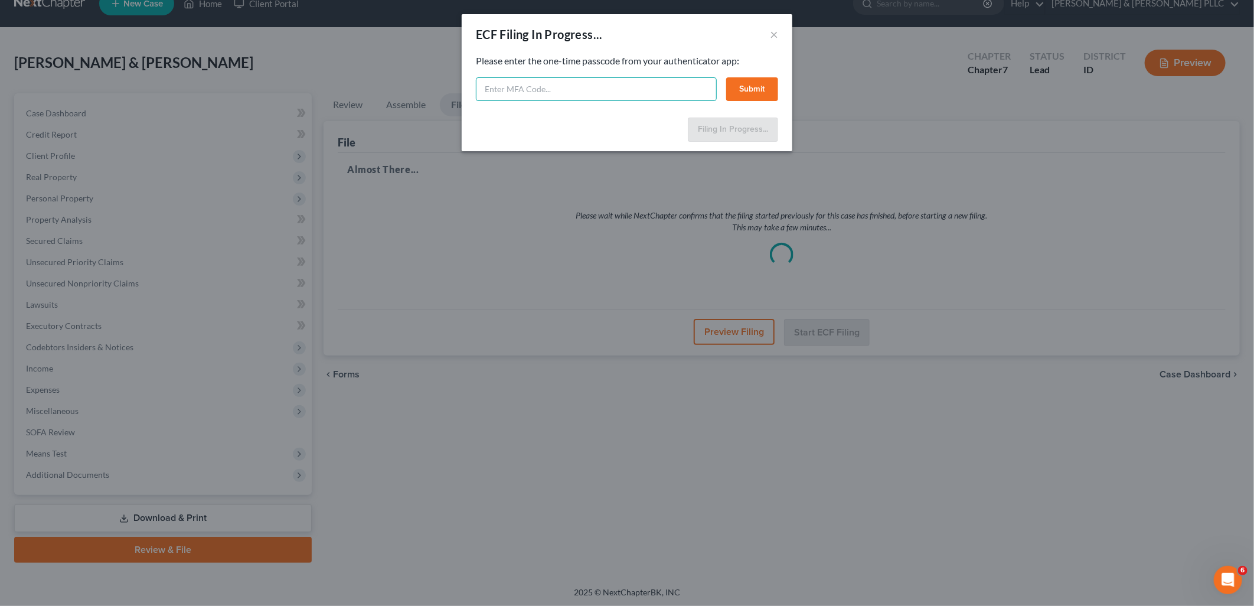
click at [562, 94] on input "text" at bounding box center [596, 89] width 241 height 24
type input "171126"
click at [762, 89] on button "Submit" at bounding box center [752, 89] width 52 height 24
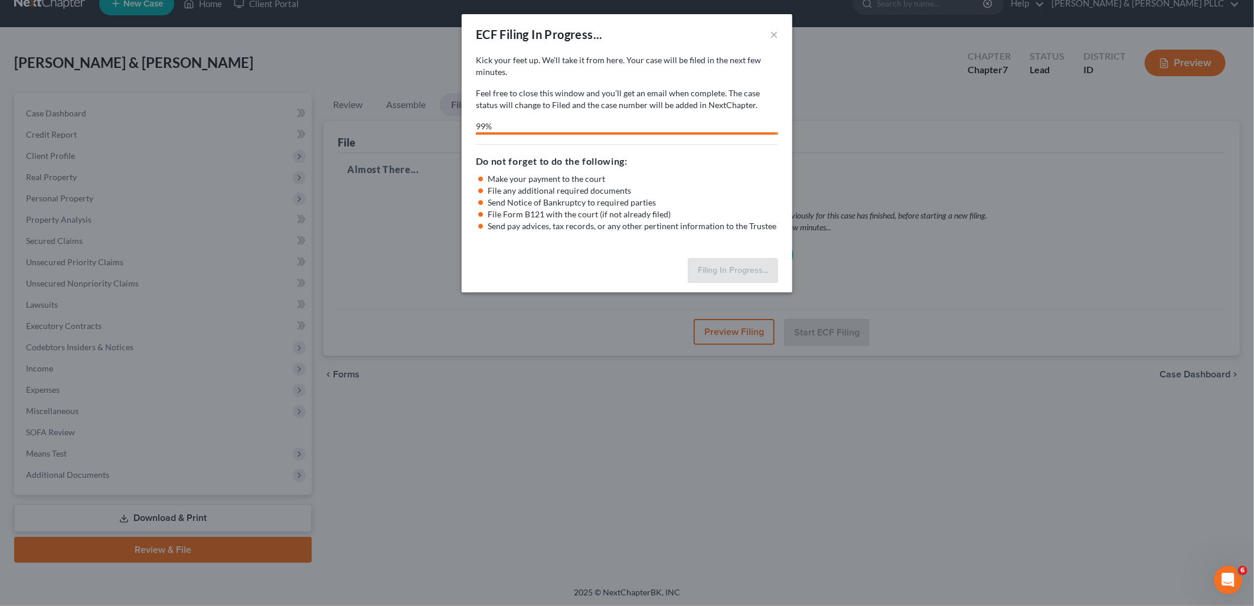
select select "3"
